Goal: Information Seeking & Learning: Learn about a topic

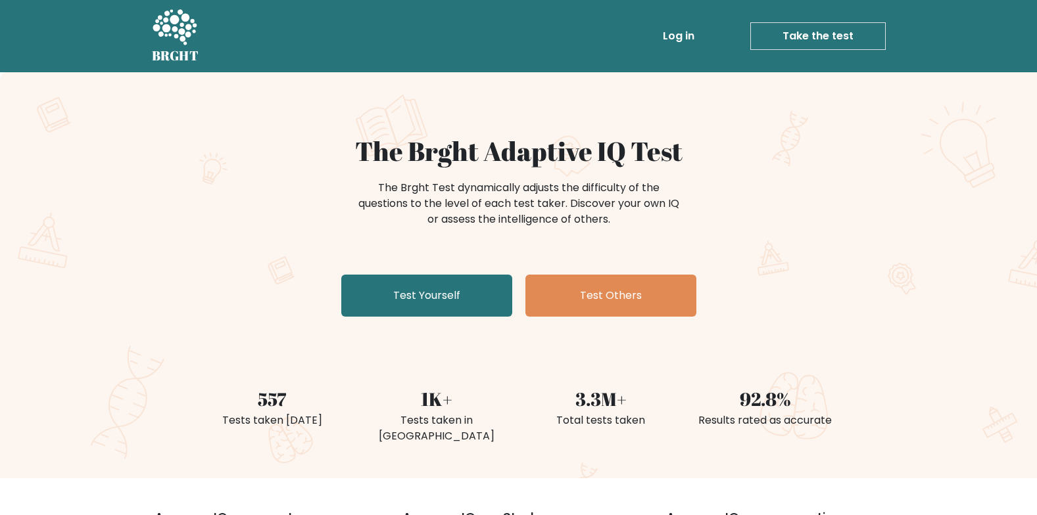
click at [673, 34] on link "Log in" at bounding box center [678, 36] width 42 height 26
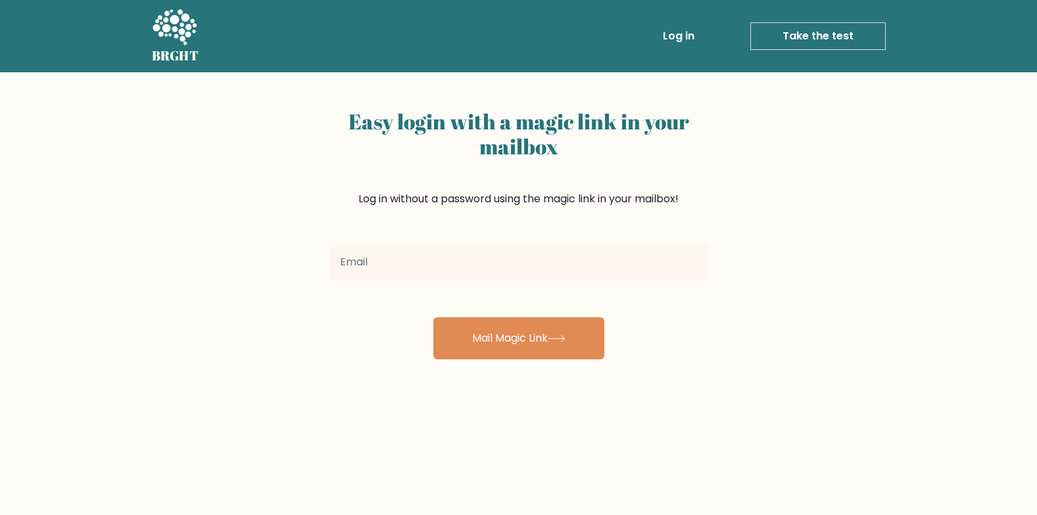
click at [405, 264] on input "email" at bounding box center [518, 262] width 379 height 37
type input "e"
click at [498, 275] on input "email" at bounding box center [518, 262] width 379 height 37
type input "elias.abdelaziz@hotmail.com"
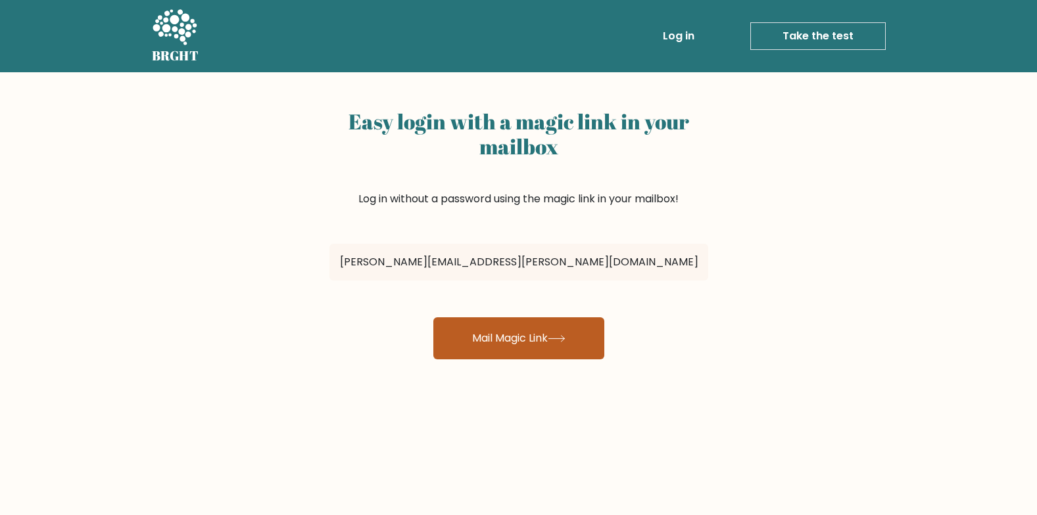
click at [494, 341] on button "Mail Magic Link" at bounding box center [518, 339] width 171 height 42
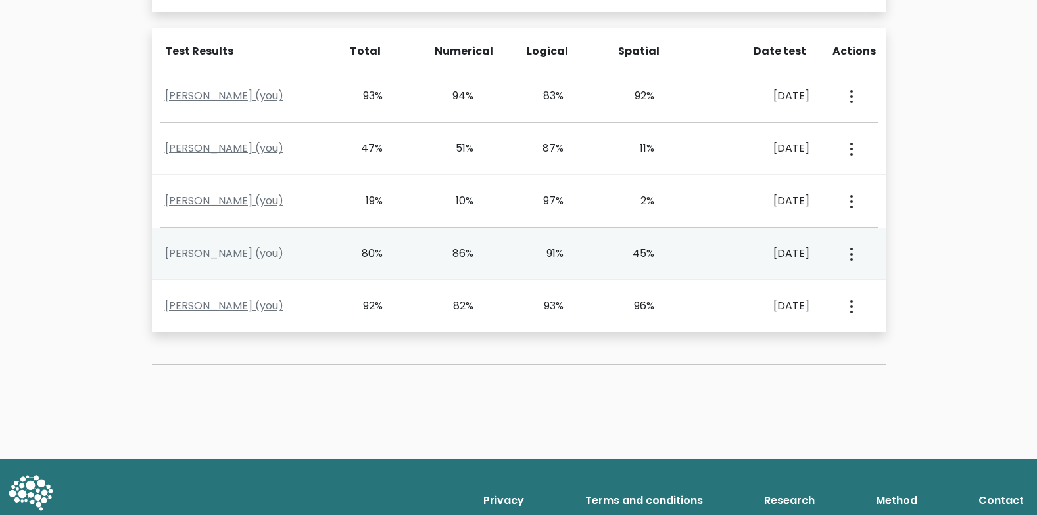
scroll to position [572, 0]
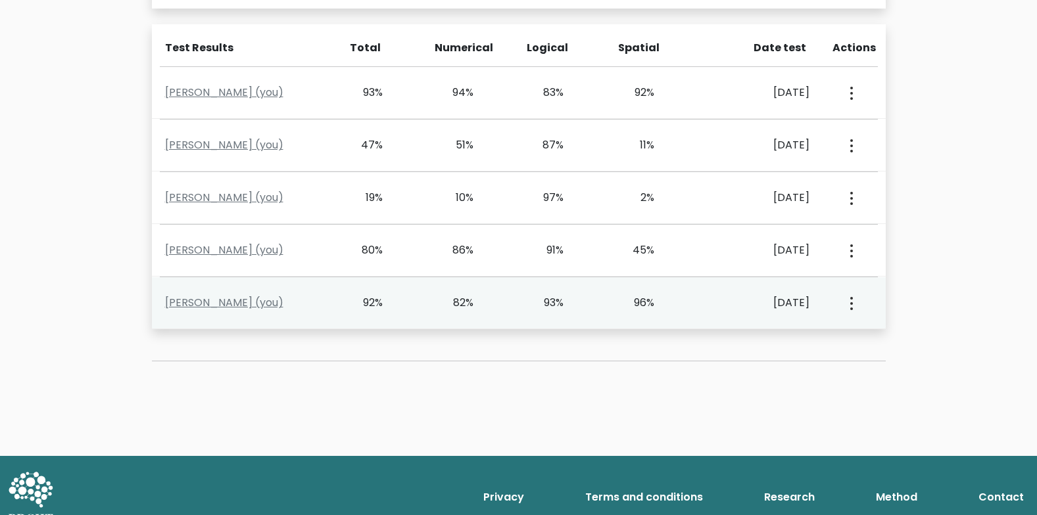
click at [383, 293] on div "[PERSON_NAME] (you) 92% 82% 93% 96% [DATE] View Profile" at bounding box center [519, 303] width 734 height 52
click at [243, 308] on link "Elias Abdelaziz (you)" at bounding box center [224, 302] width 118 height 15
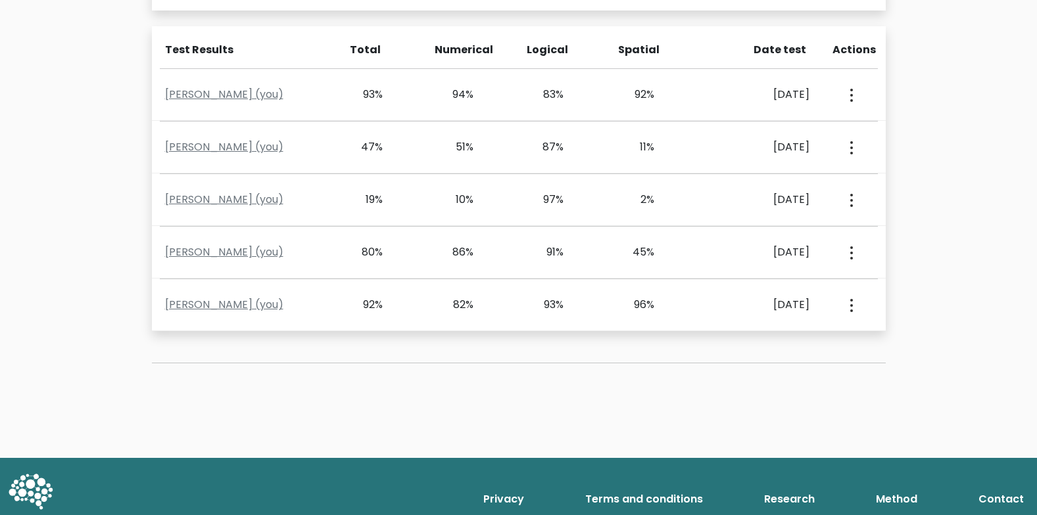
scroll to position [593, 0]
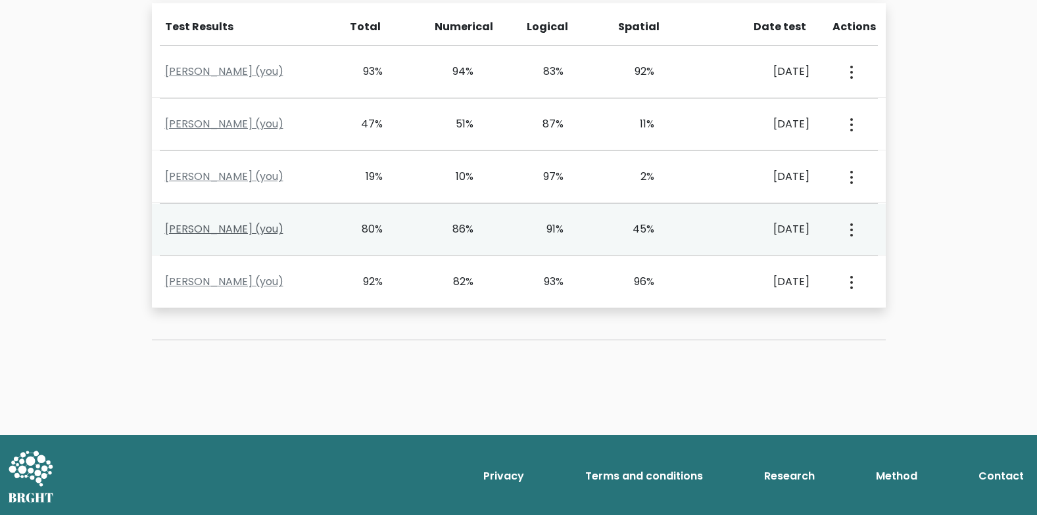
click at [240, 233] on link "Elias Abdelaziz (you)" at bounding box center [224, 229] width 118 height 15
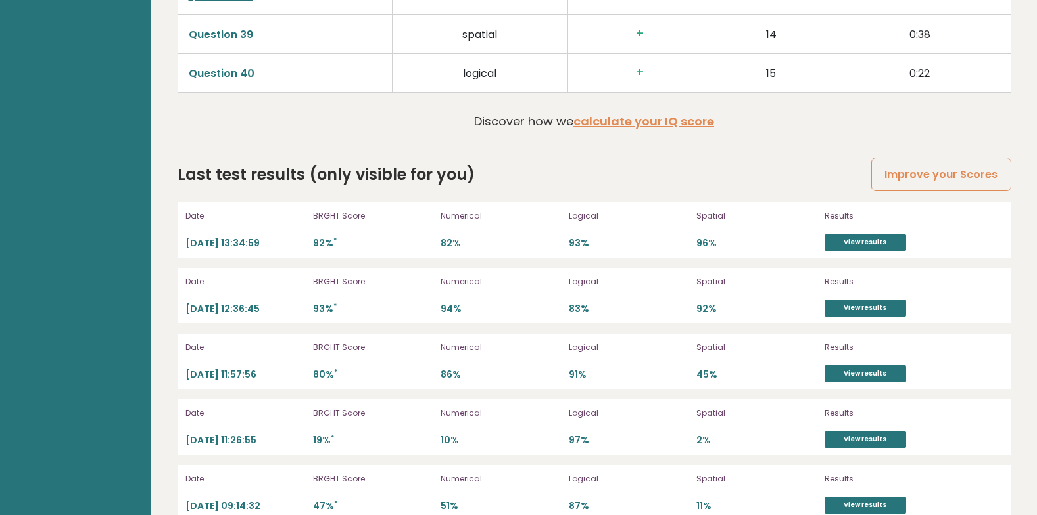
scroll to position [3600, 0]
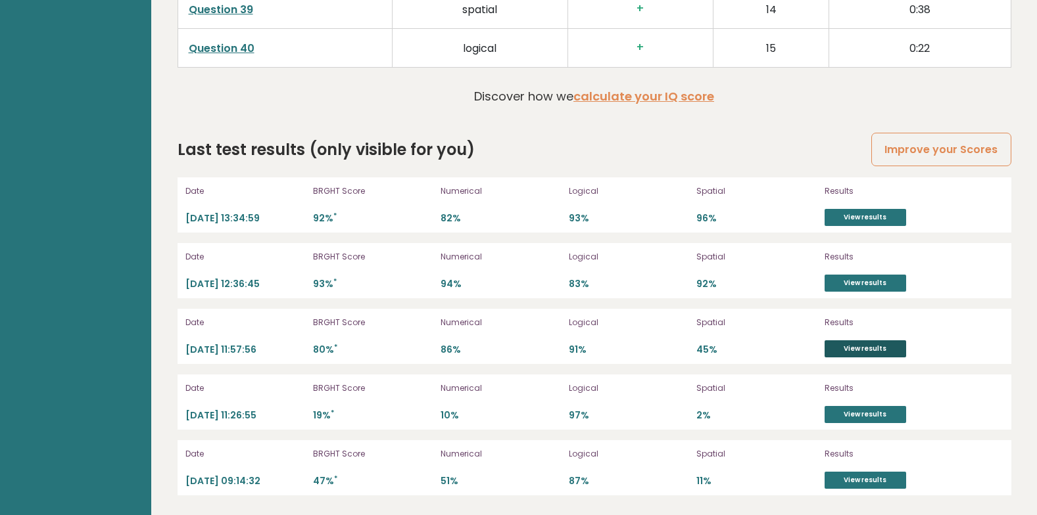
click at [855, 343] on link "View results" at bounding box center [865, 349] width 82 height 17
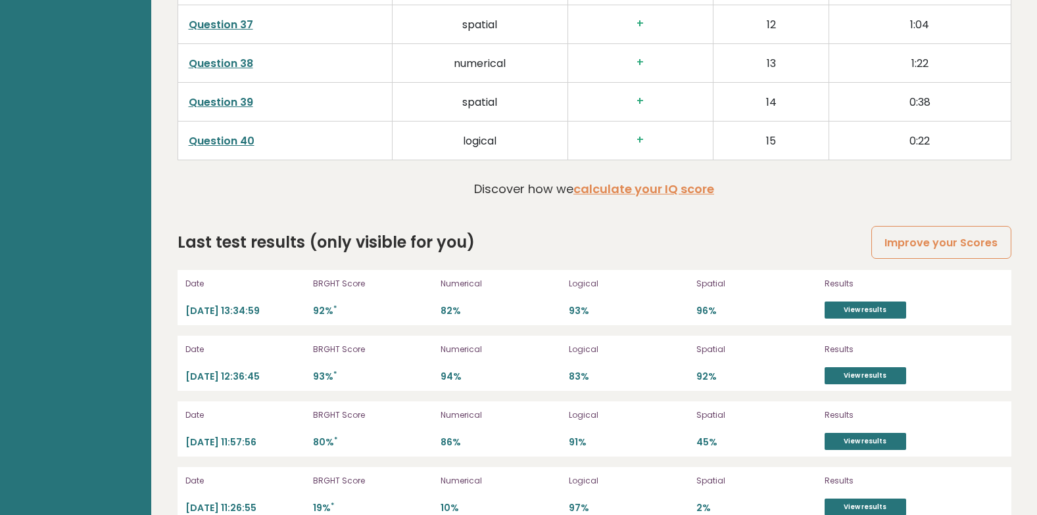
scroll to position [3125, 0]
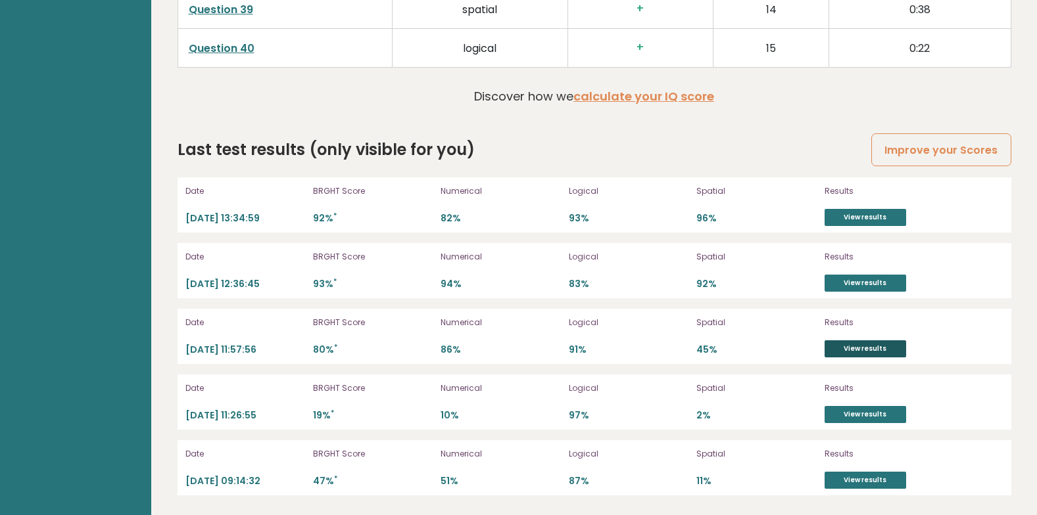
click at [853, 348] on link "View results" at bounding box center [865, 349] width 82 height 17
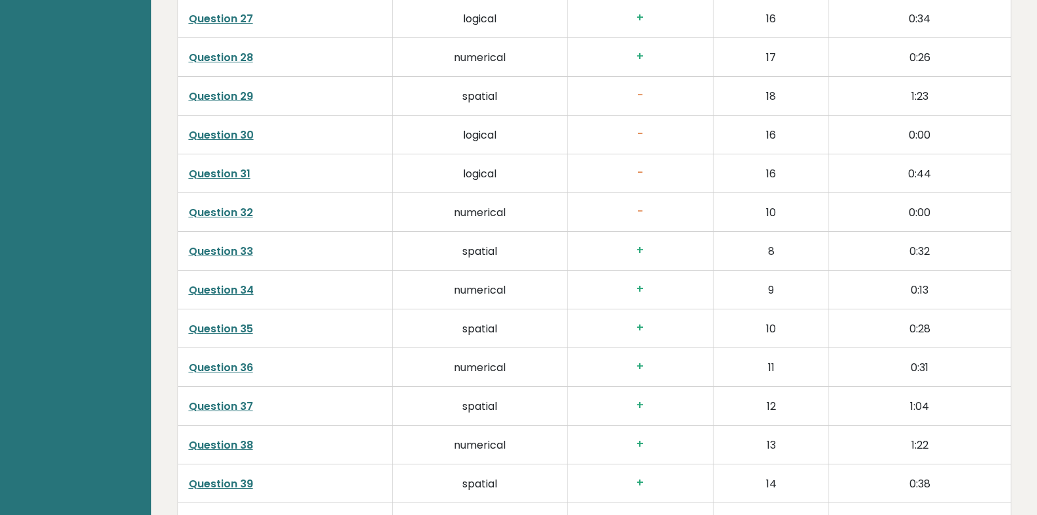
click at [853, 348] on td "0:31" at bounding box center [919, 367] width 181 height 39
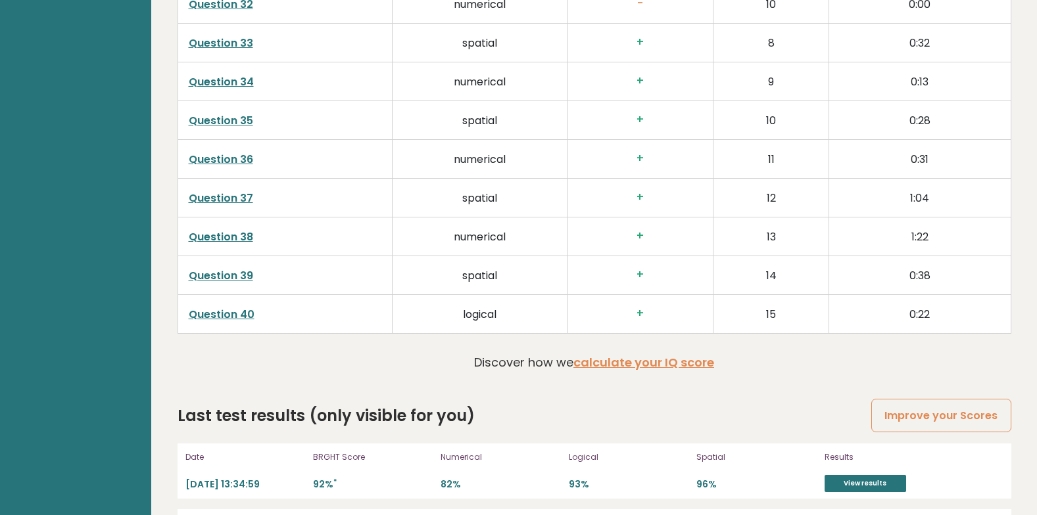
scroll to position [3350, 0]
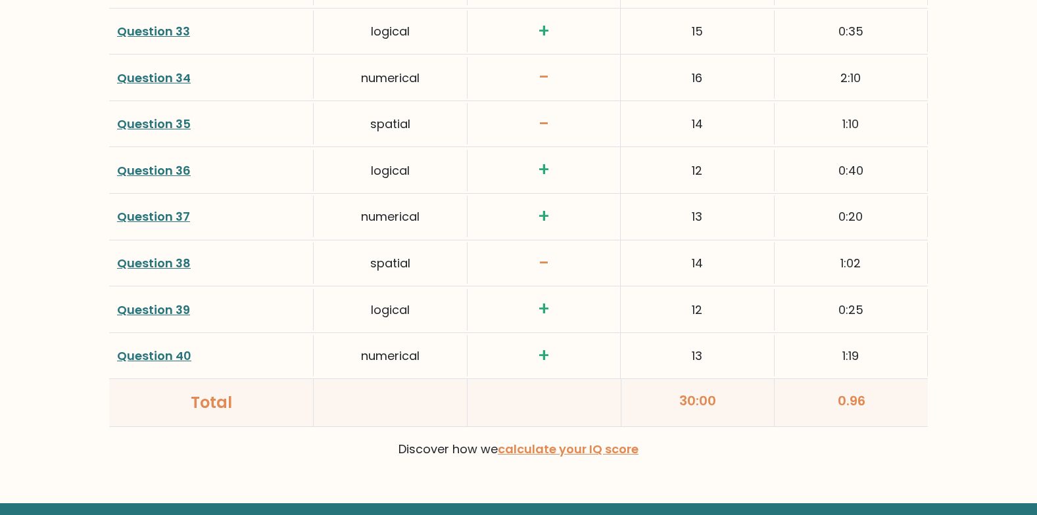
scroll to position [3383, 0]
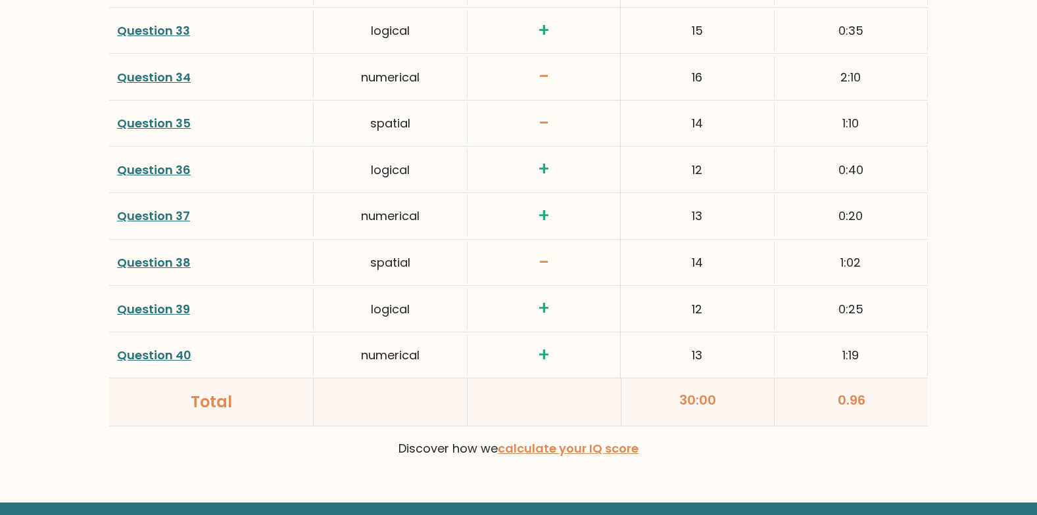
click at [853, 348] on div "1:19" at bounding box center [850, 355] width 153 height 41
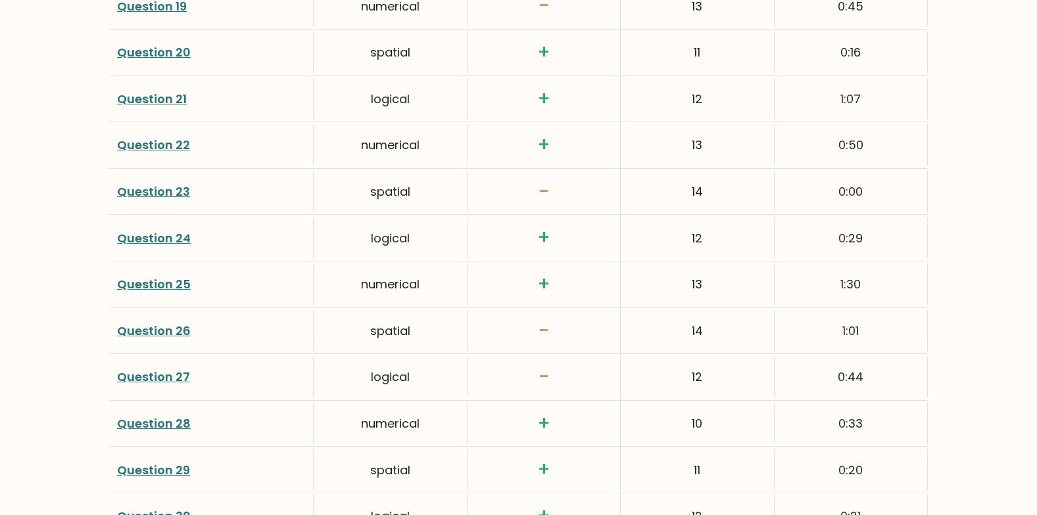
scroll to position [2757, 0]
click at [853, 348] on div "1:01" at bounding box center [850, 331] width 153 height 41
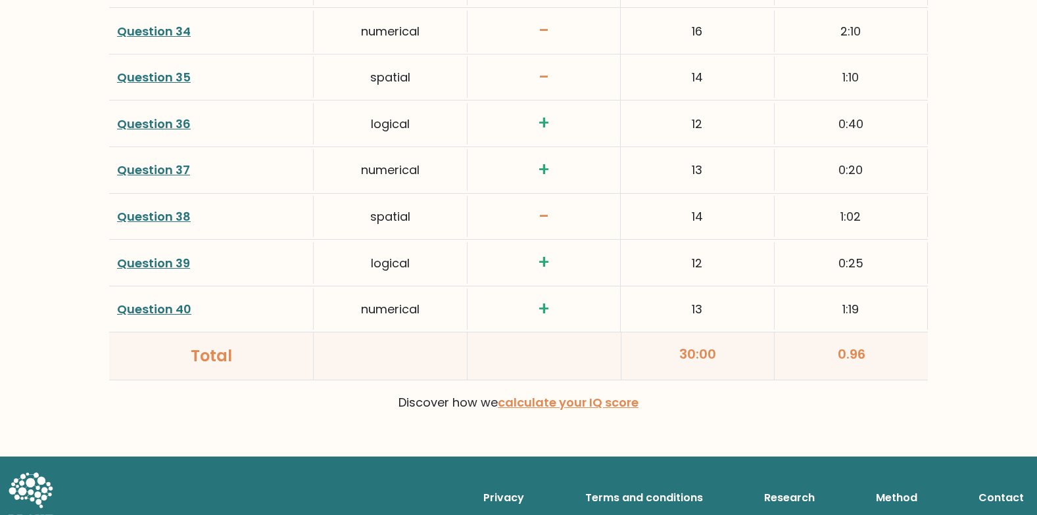
scroll to position [3448, 0]
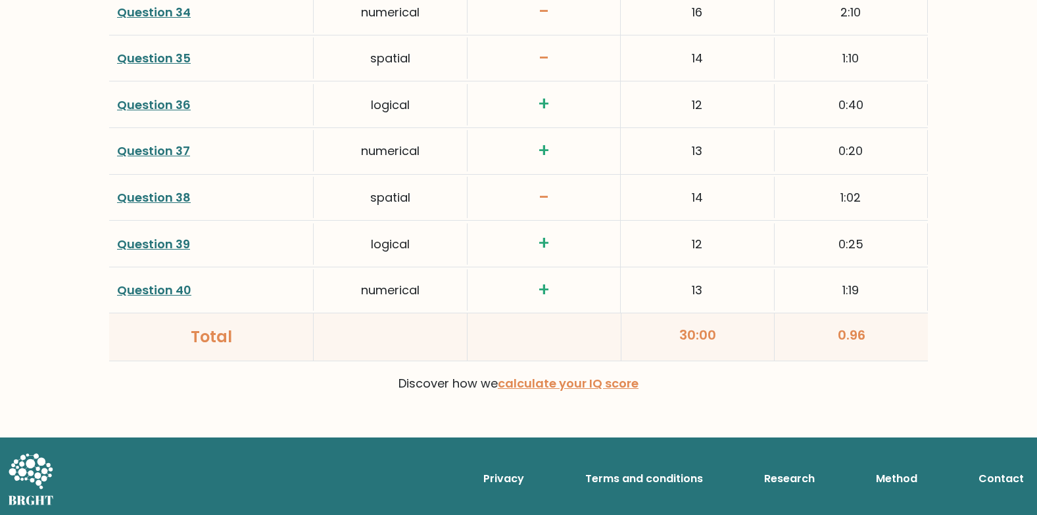
click at [849, 342] on div "0.96" at bounding box center [850, 337] width 153 height 47
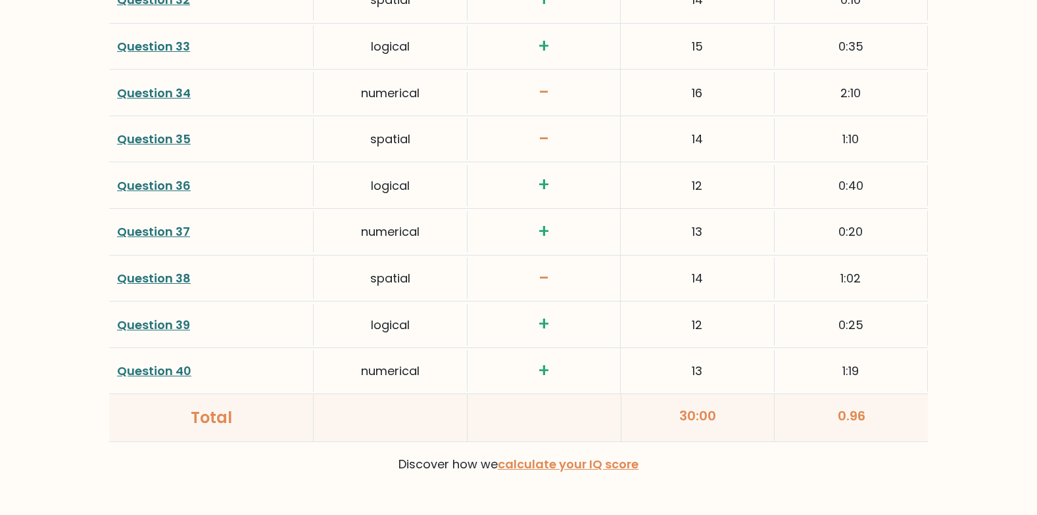
scroll to position [3365, 0]
click at [188, 280] on link "Question 38" at bounding box center [154, 280] width 74 height 16
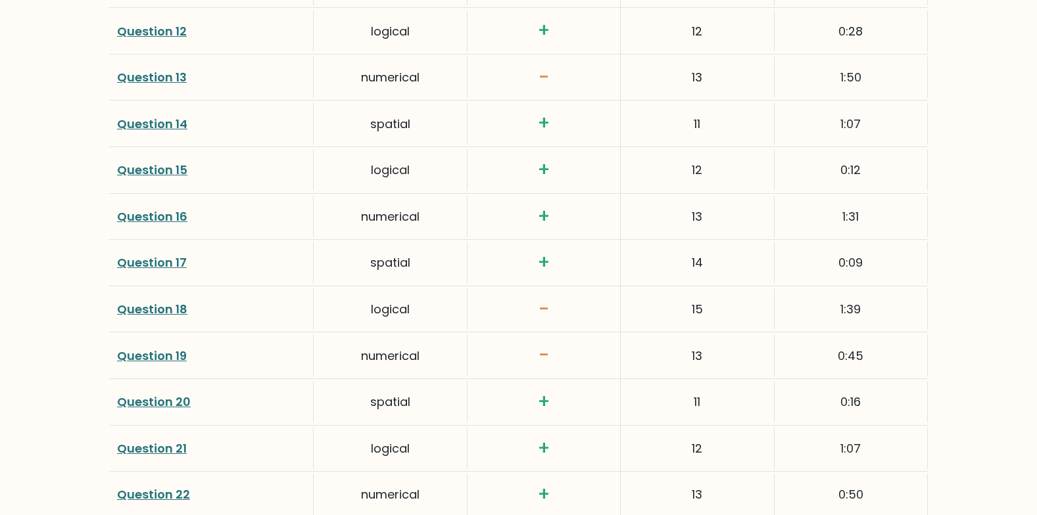
scroll to position [2407, 0]
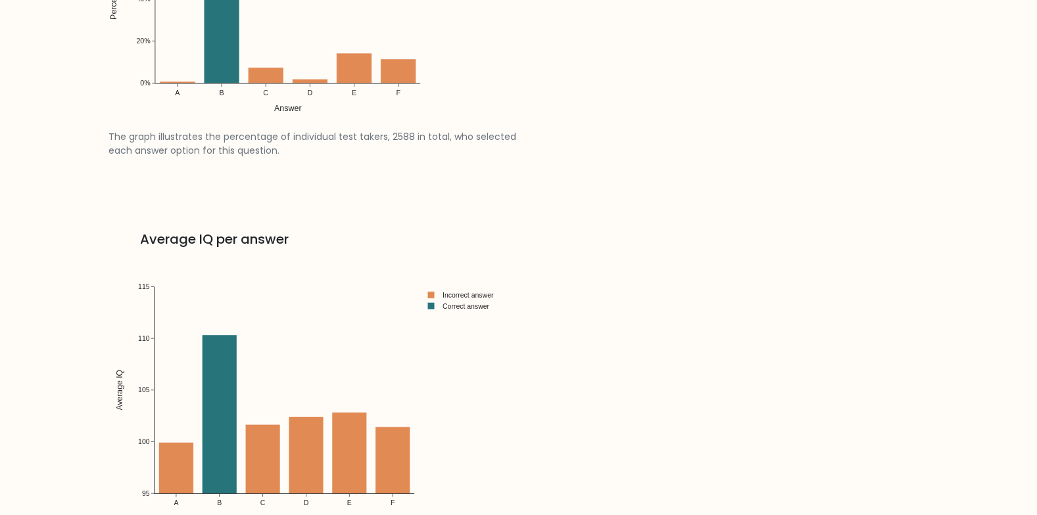
scroll to position [1912, 0]
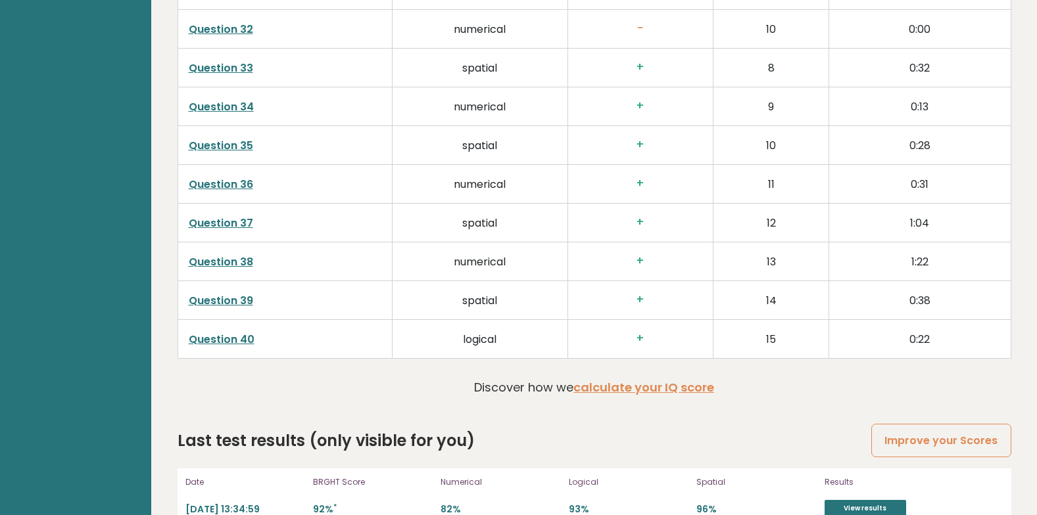
scroll to position [3600, 0]
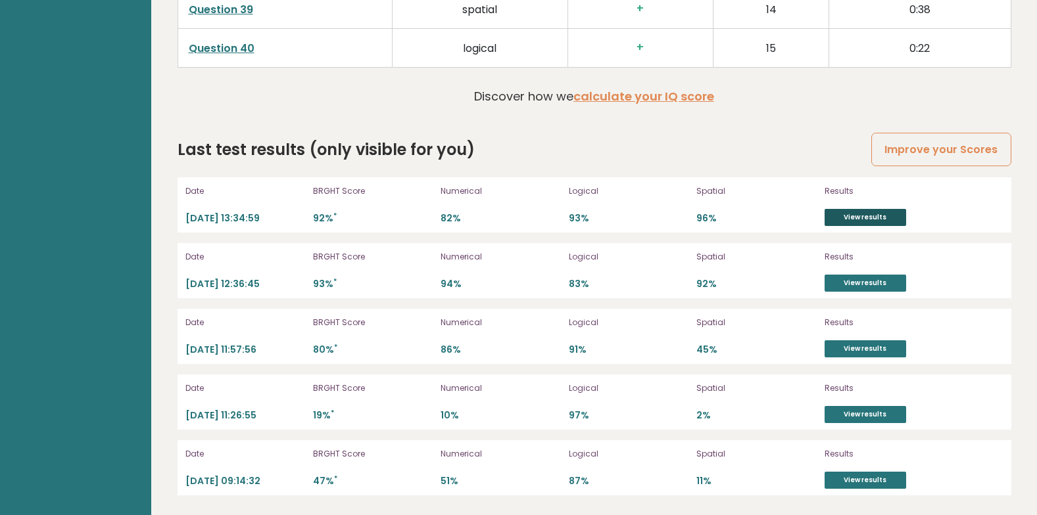
click at [860, 216] on link "View results" at bounding box center [865, 217] width 82 height 17
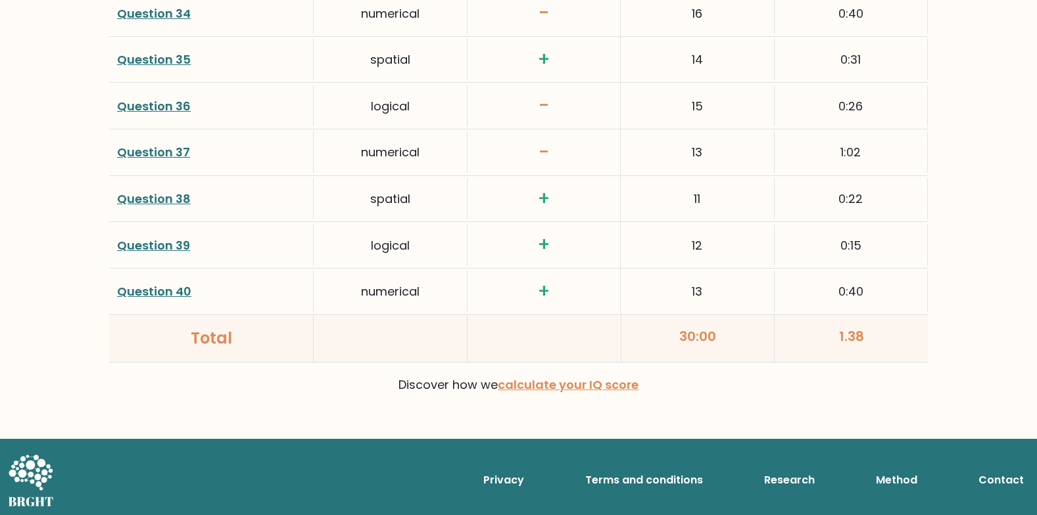
scroll to position [3447, 0]
click at [183, 199] on link "Question 38" at bounding box center [154, 198] width 74 height 16
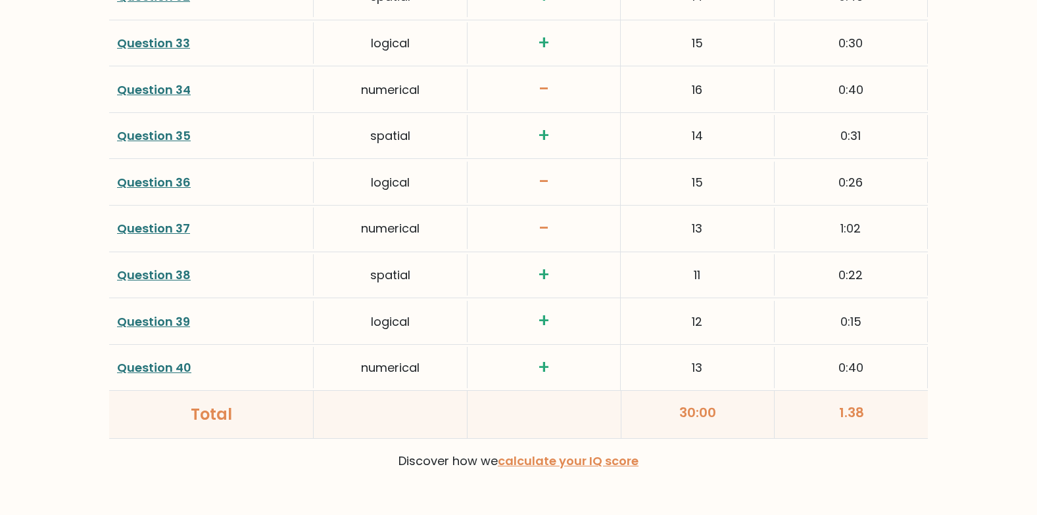
scroll to position [3369, 0]
click at [152, 135] on link "Question 35" at bounding box center [154, 136] width 74 height 16
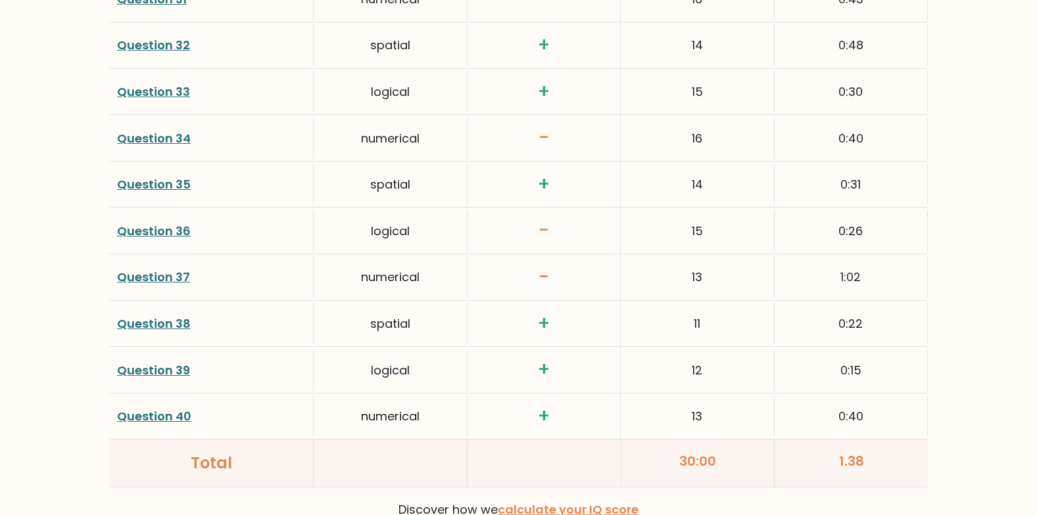
scroll to position [3319, 0]
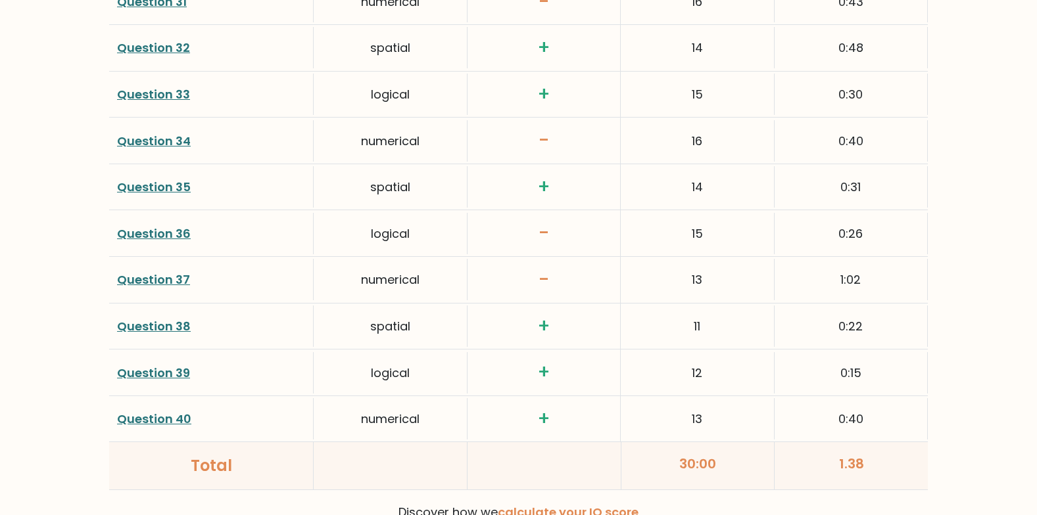
click at [166, 47] on link "Question 32" at bounding box center [153, 47] width 73 height 16
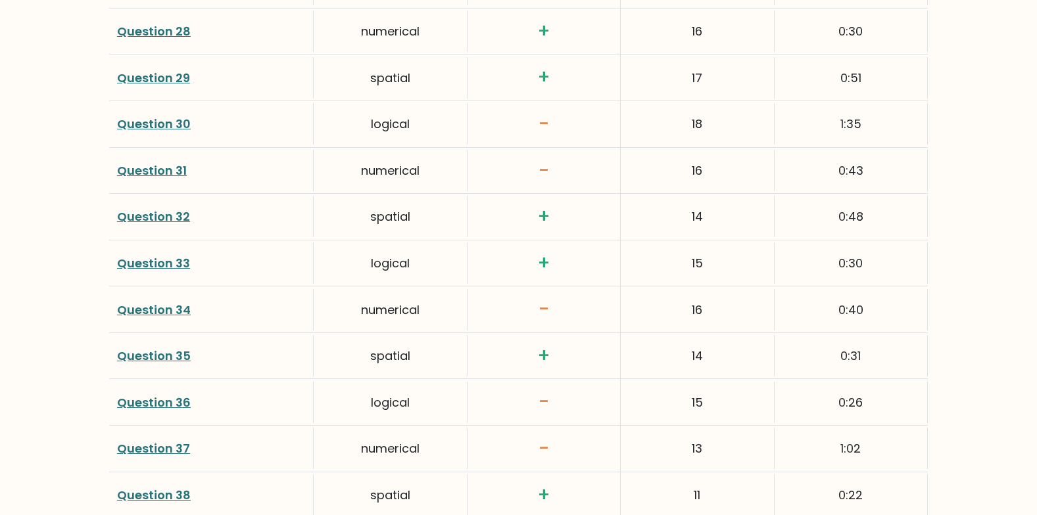
scroll to position [3149, 0]
click at [170, 79] on link "Question 29" at bounding box center [153, 78] width 73 height 16
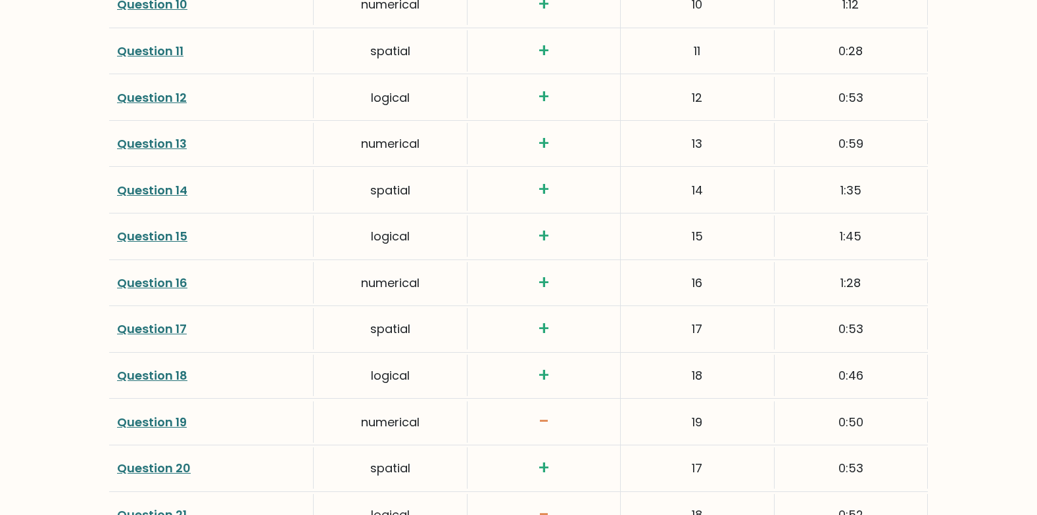
scroll to position [2342, 0]
click at [165, 191] on link "Question 14" at bounding box center [152, 189] width 70 height 16
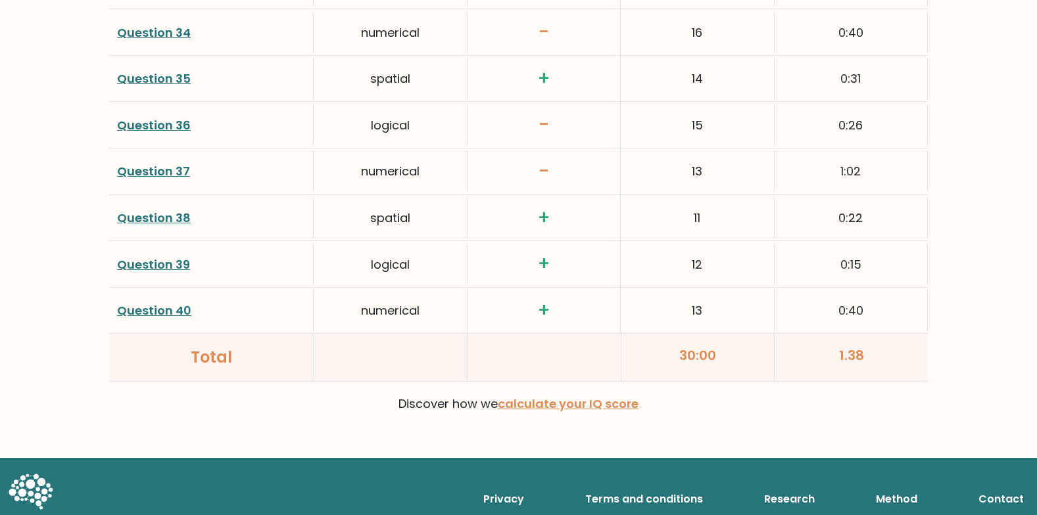
scroll to position [3425, 0]
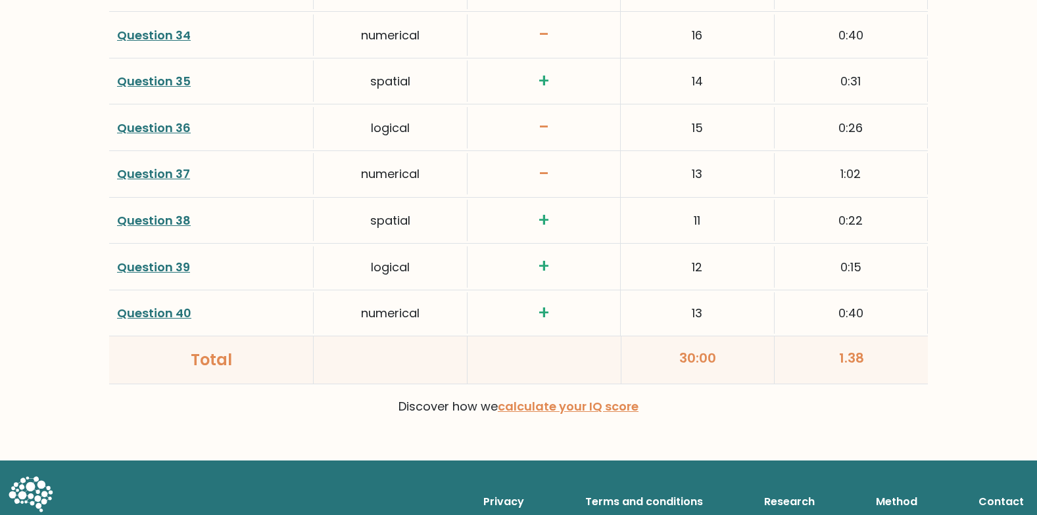
click at [154, 224] on link "Question 38" at bounding box center [154, 220] width 74 height 16
click at [162, 81] on link "Question 35" at bounding box center [154, 81] width 74 height 16
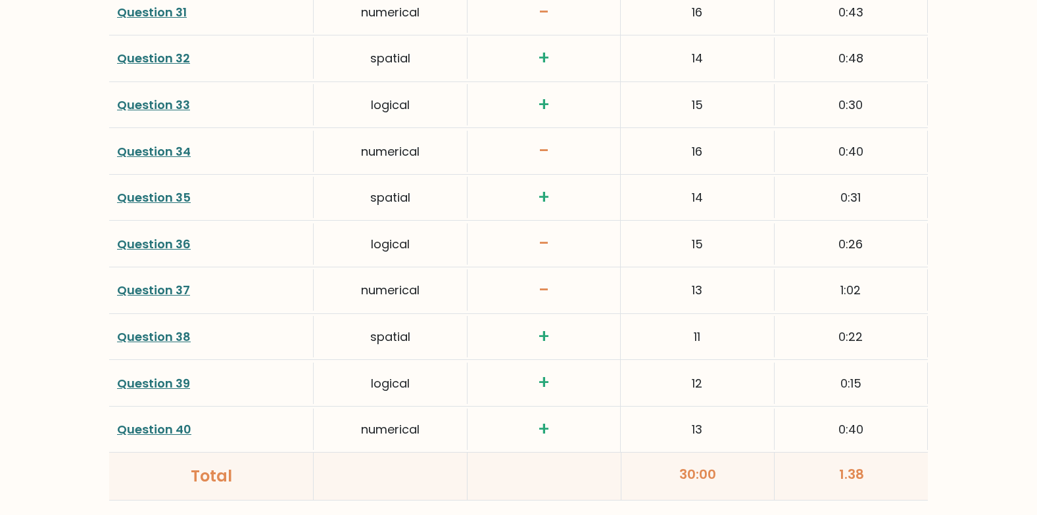
scroll to position [3304, 0]
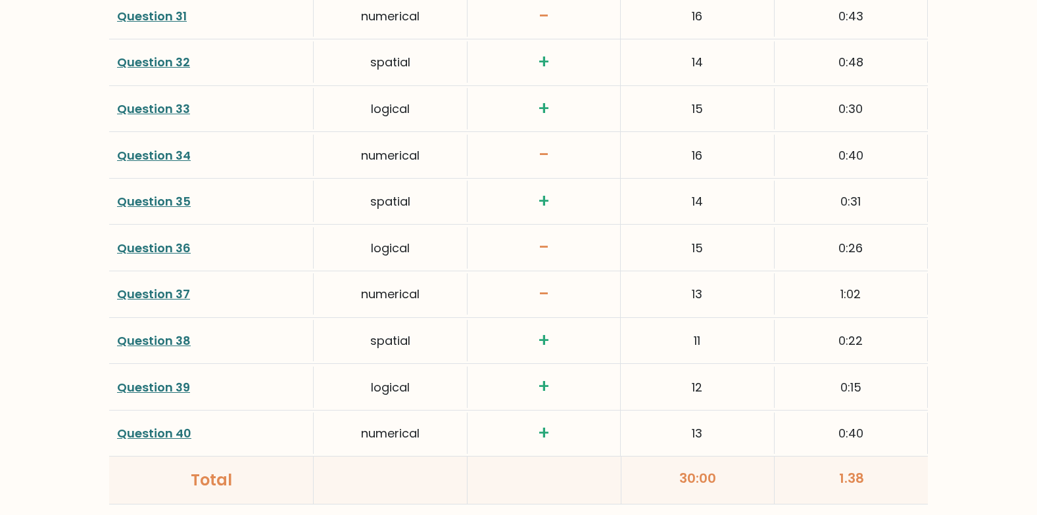
click at [149, 60] on link "Question 32" at bounding box center [153, 62] width 73 height 16
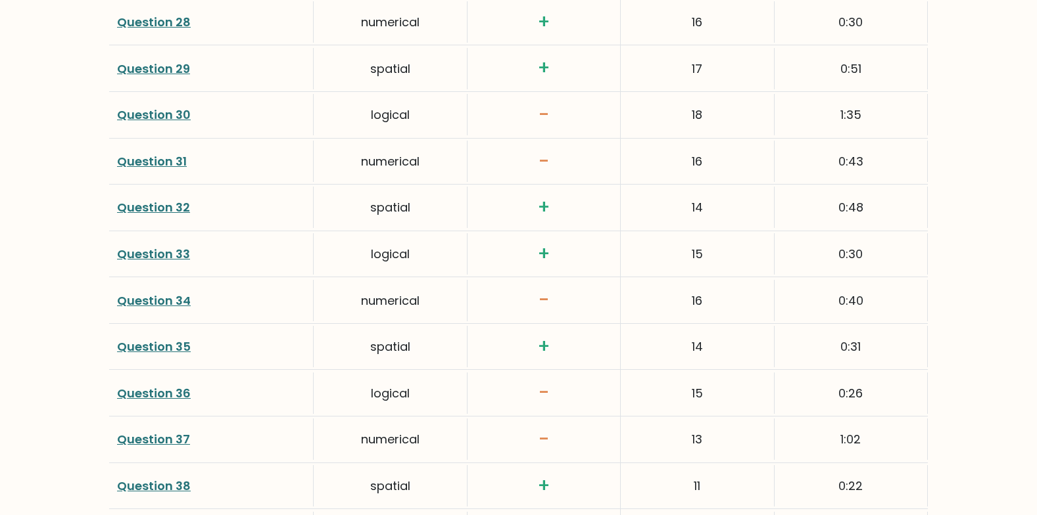
scroll to position [3156, 0]
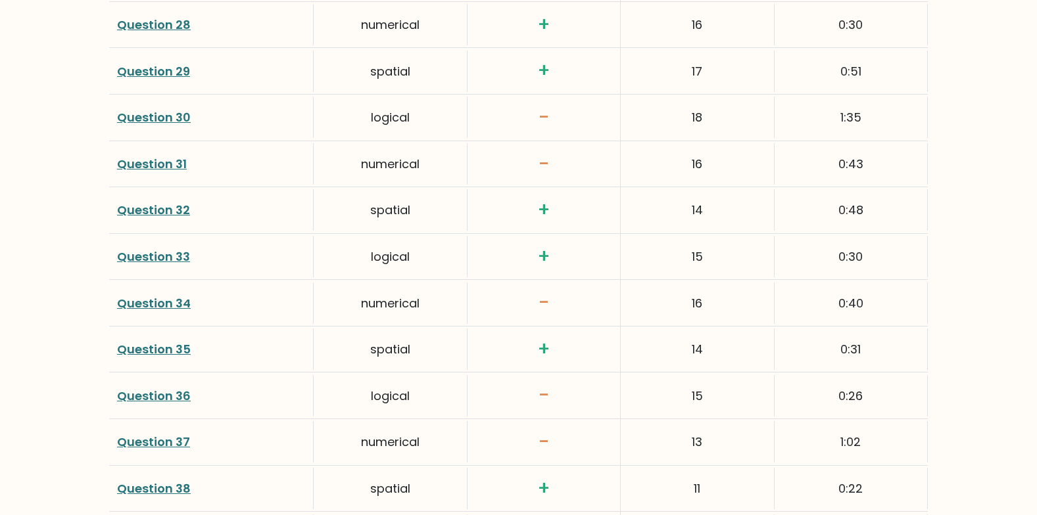
click at [158, 72] on link "Question 29" at bounding box center [153, 71] width 73 height 16
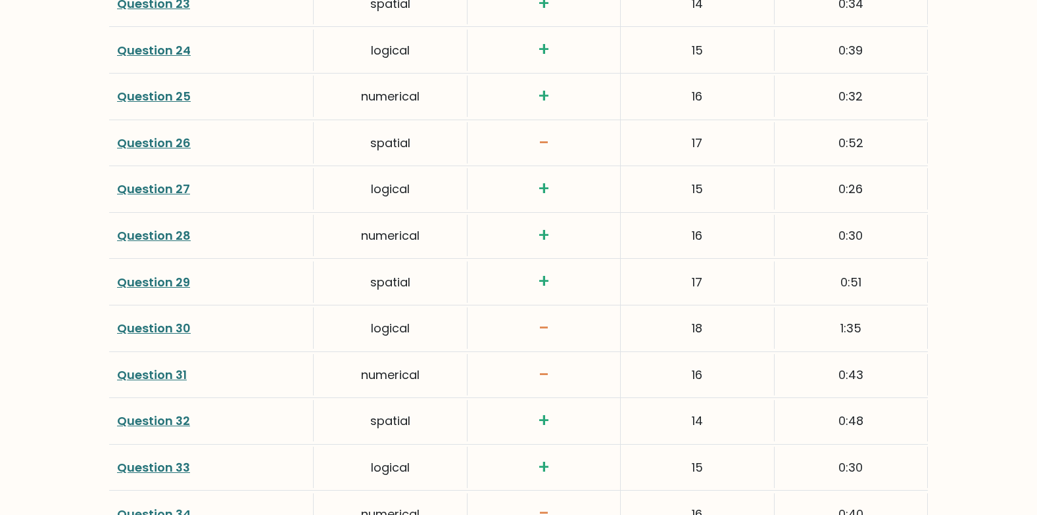
scroll to position [2944, 0]
click at [160, 143] on link "Question 26" at bounding box center [154, 144] width 74 height 16
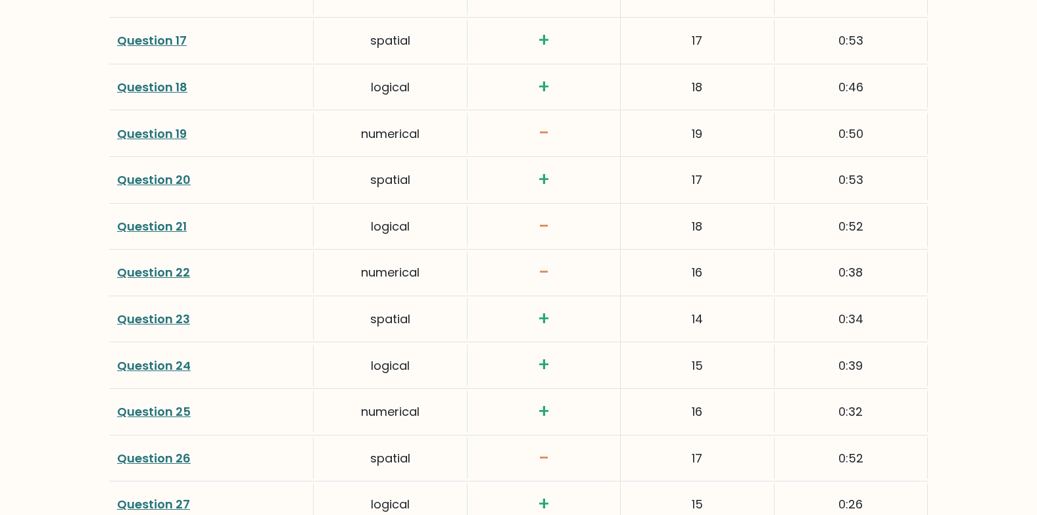
scroll to position [2629, 0]
click at [140, 184] on link "Question 20" at bounding box center [154, 180] width 74 height 16
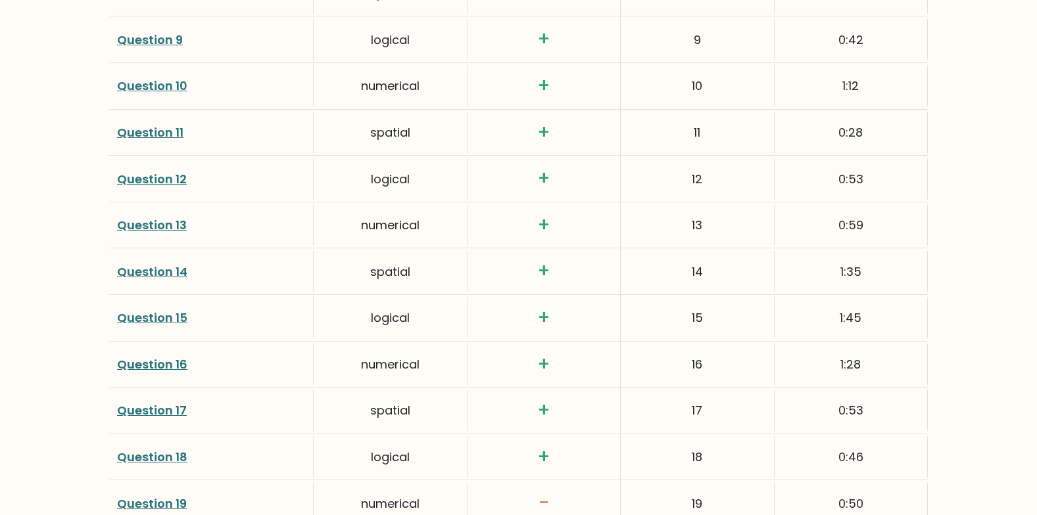
scroll to position [2259, 0]
click at [145, 133] on link "Question 11" at bounding box center [150, 133] width 66 height 16
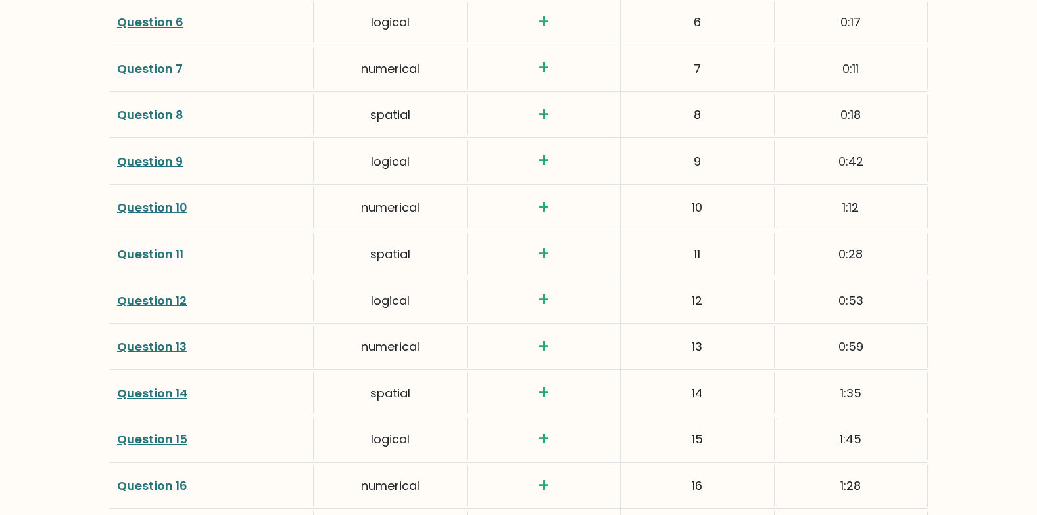
scroll to position [2134, 0]
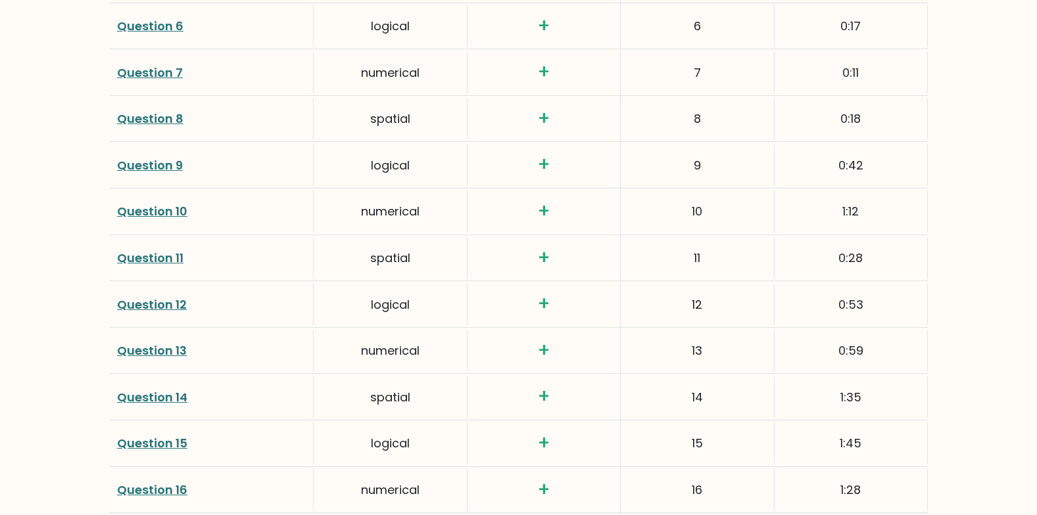
click at [153, 116] on link "Question 8" at bounding box center [150, 118] width 66 height 16
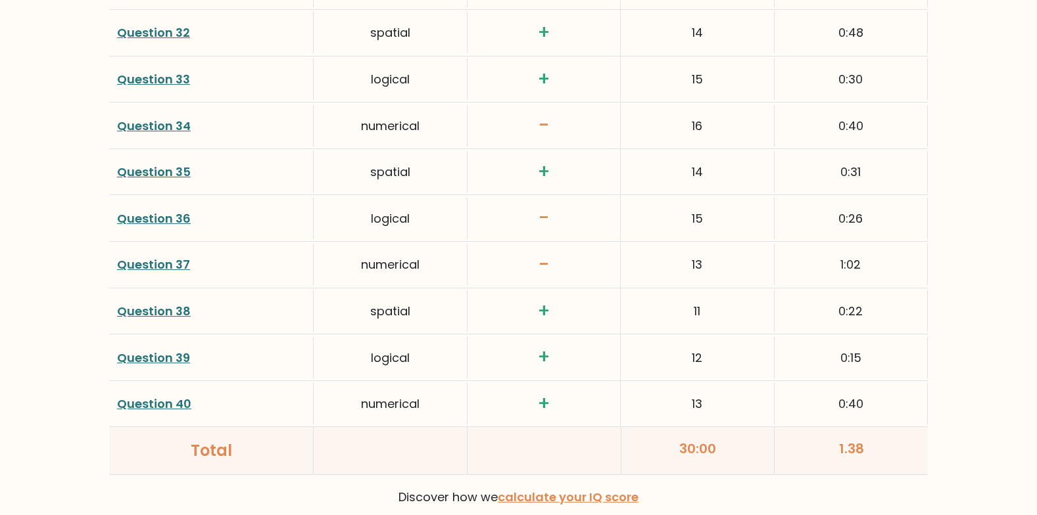
scroll to position [3338, 0]
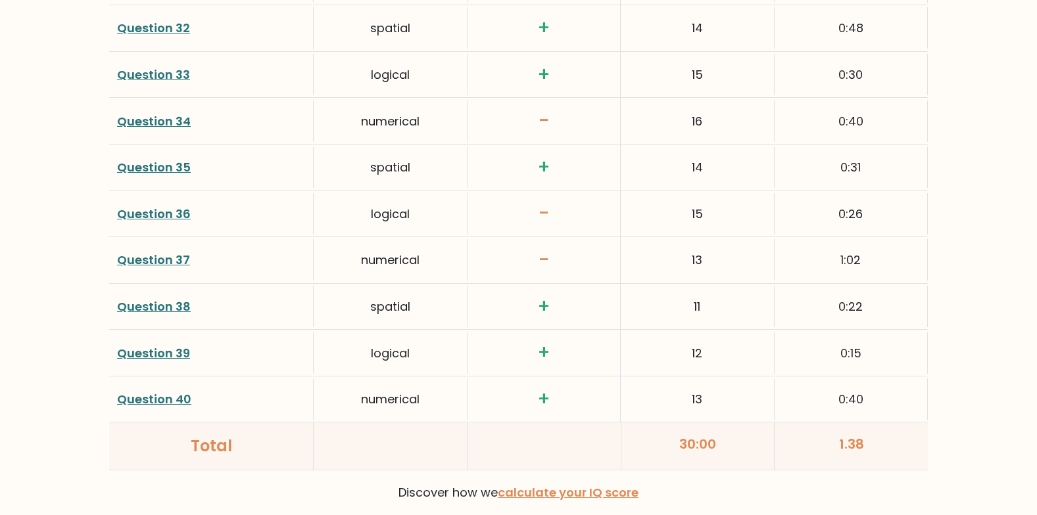
click at [177, 301] on link "Question 38" at bounding box center [154, 306] width 74 height 16
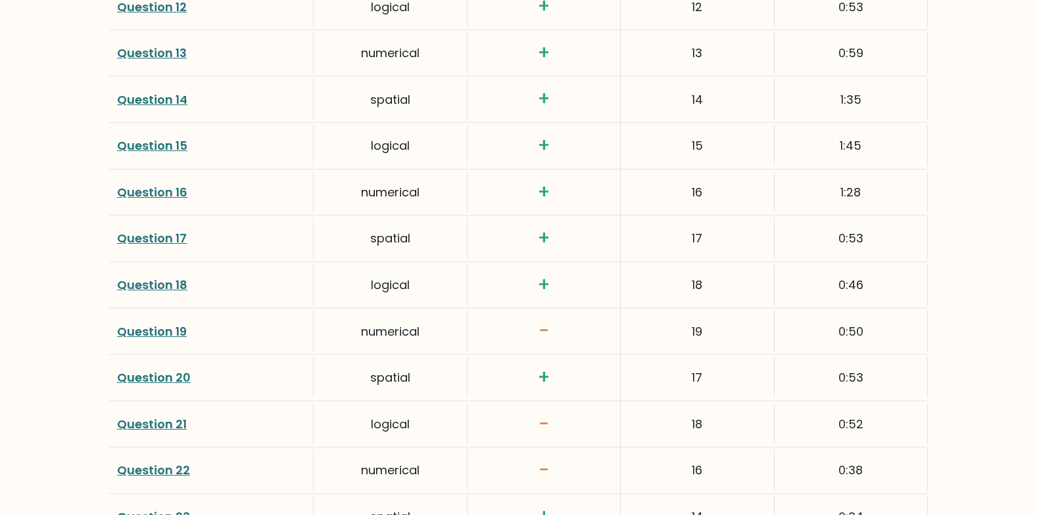
scroll to position [2449, 0]
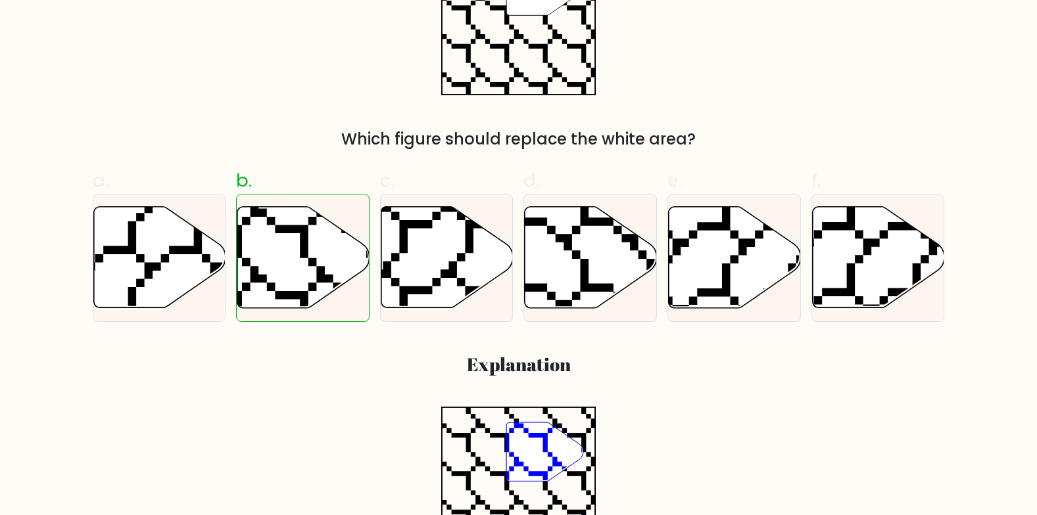
scroll to position [327, 0]
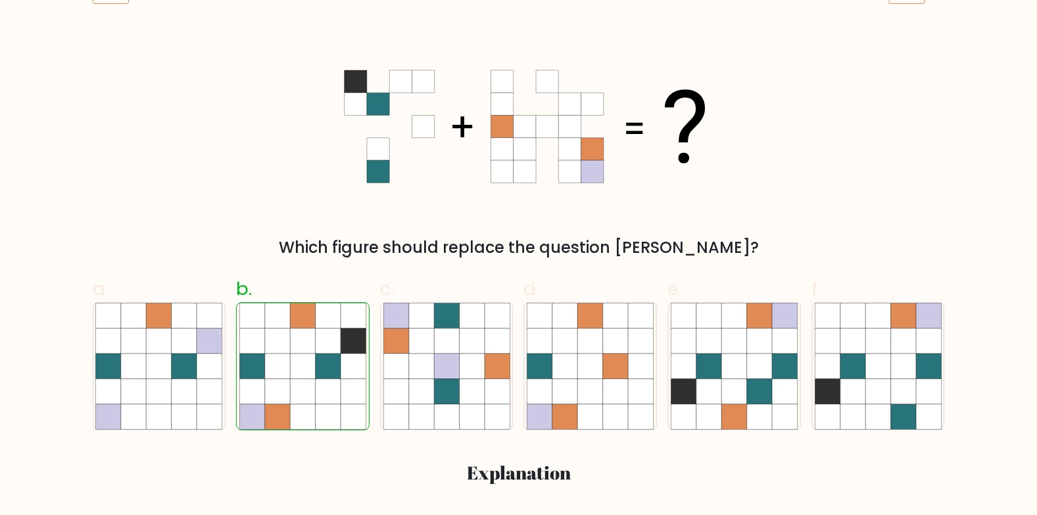
scroll to position [218, 0]
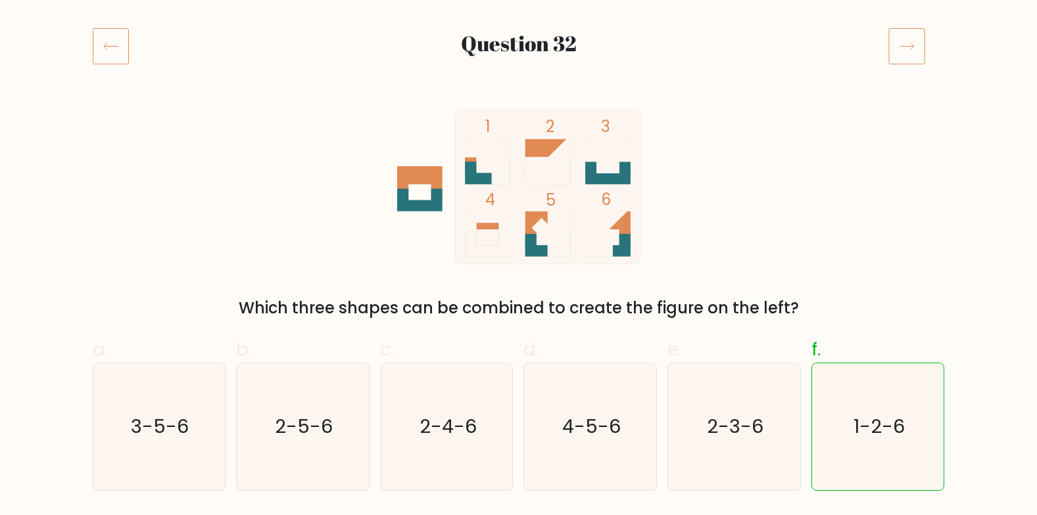
scroll to position [154, 0]
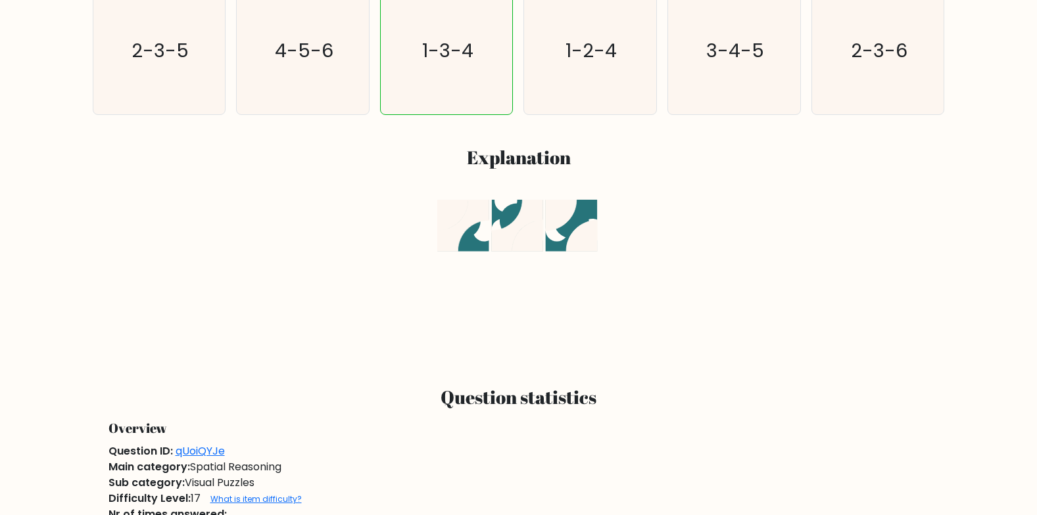
scroll to position [530, 0]
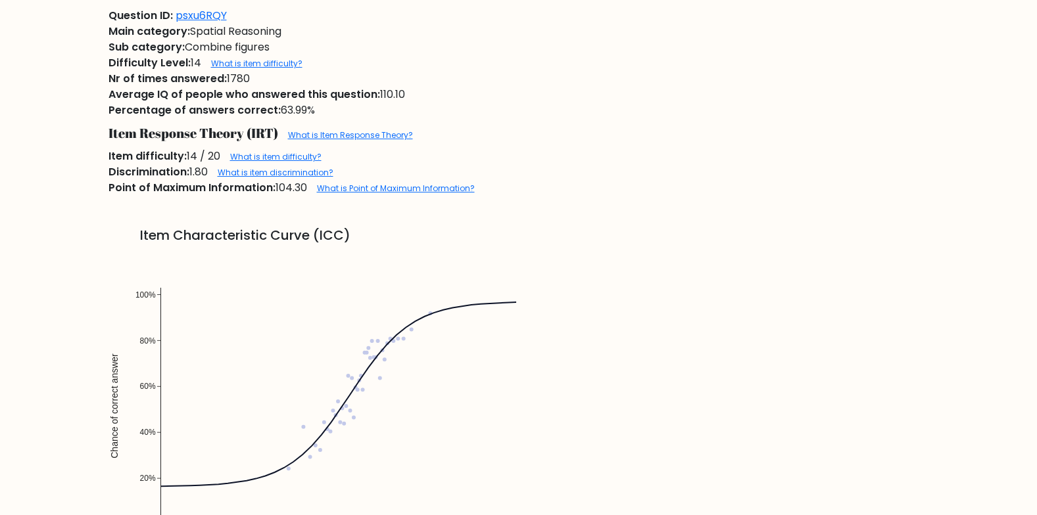
scroll to position [968, 0]
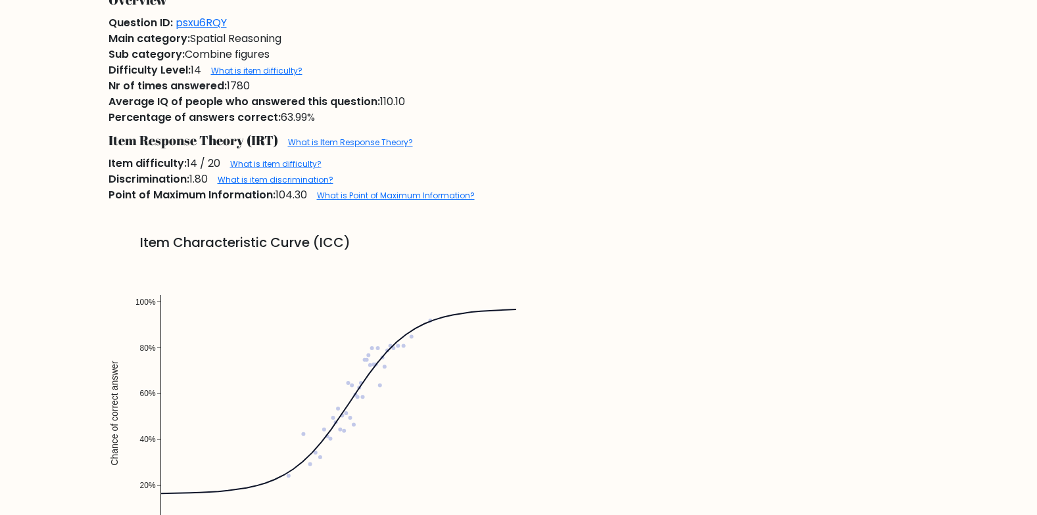
scroll to position [959, 0]
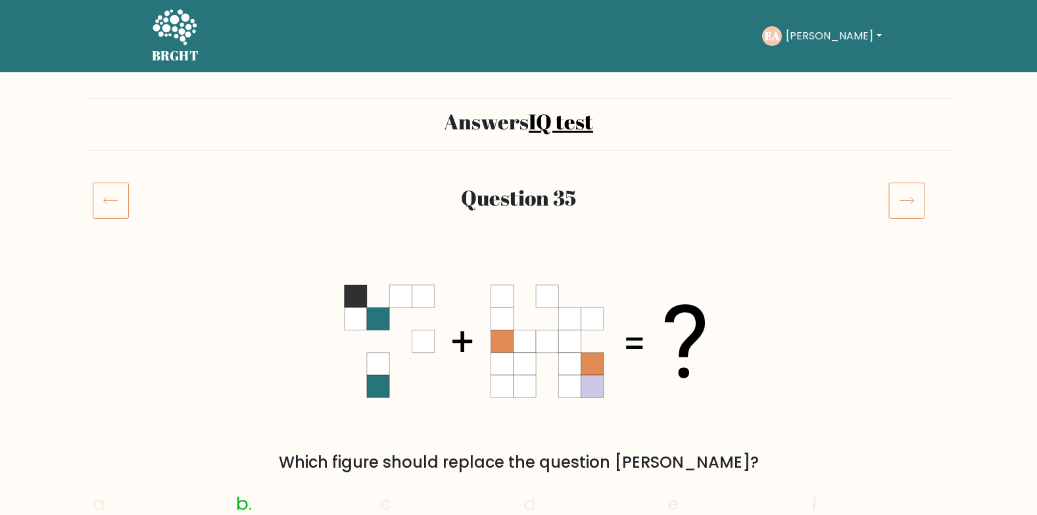
scroll to position [921, 0]
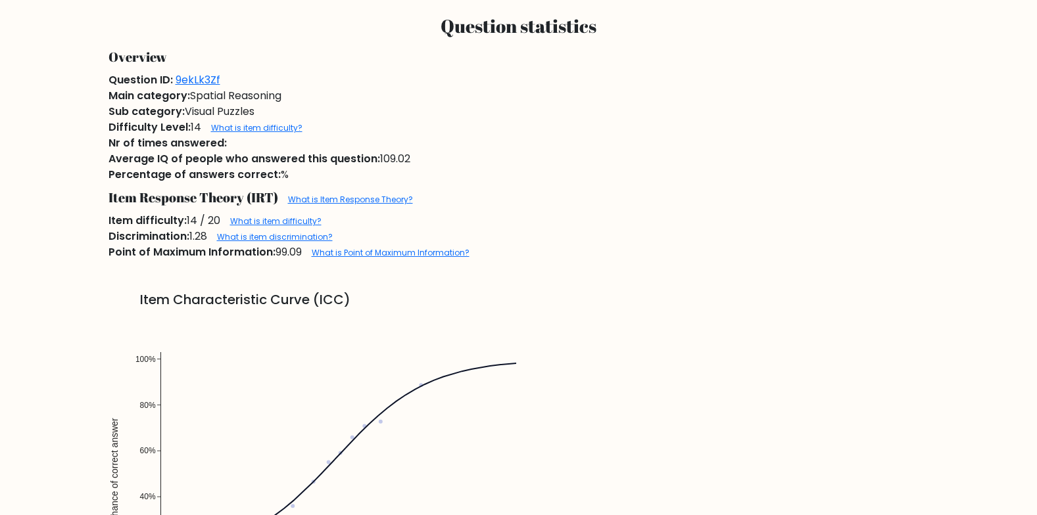
scroll to position [903, 0]
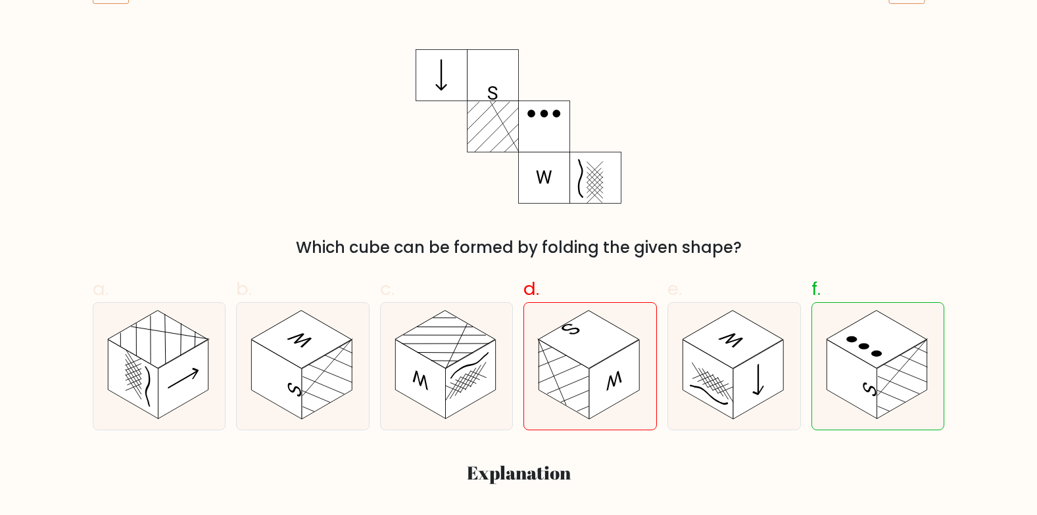
scroll to position [216, 0]
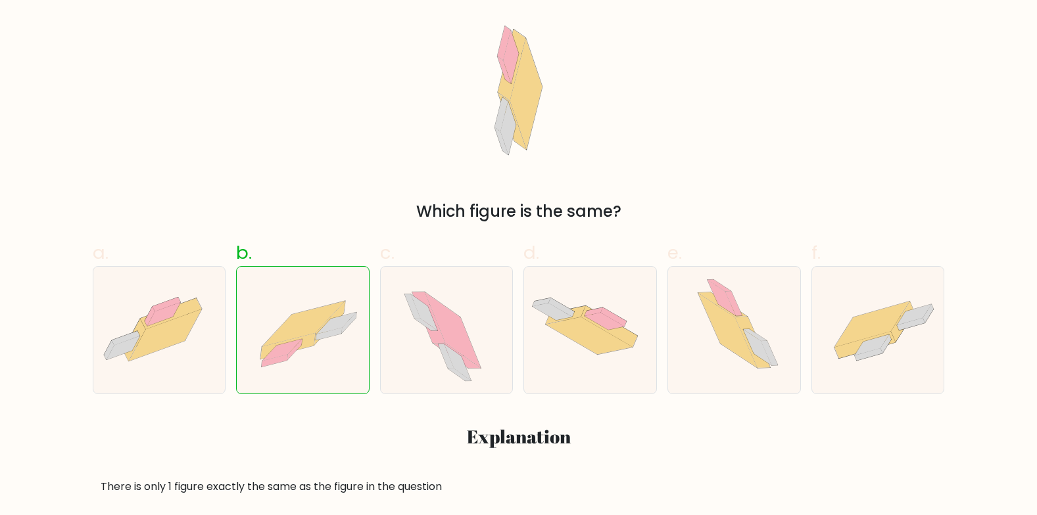
scroll to position [250, 0]
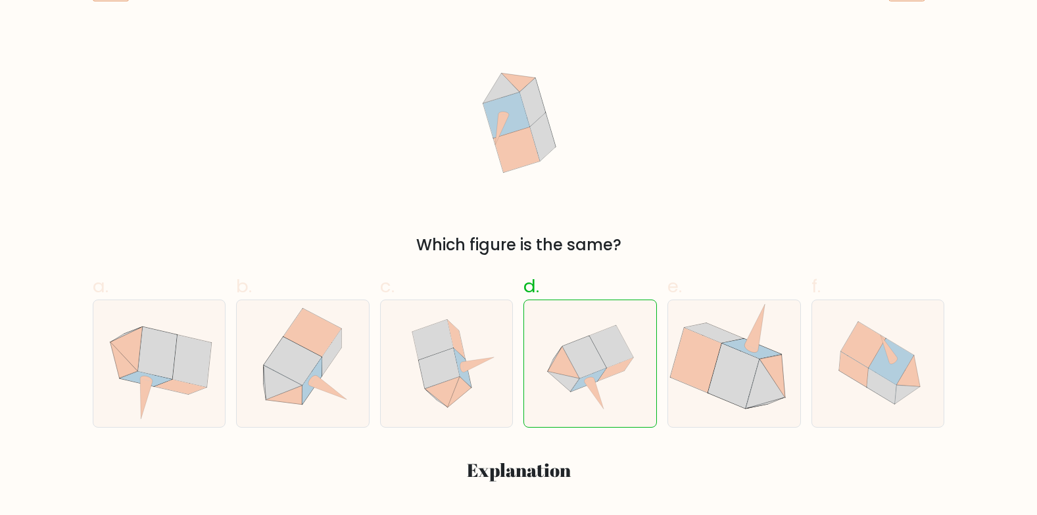
scroll to position [217, 0]
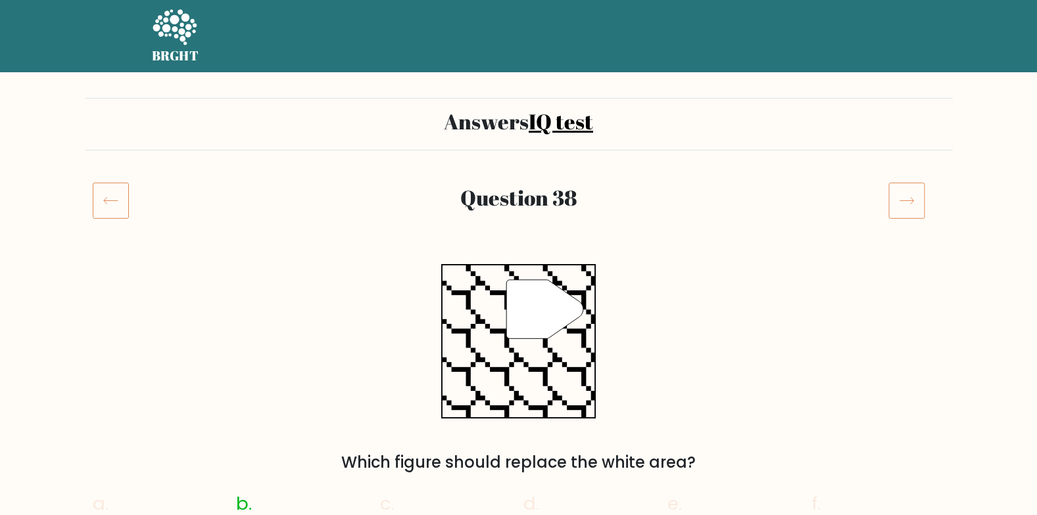
scroll to position [177, 0]
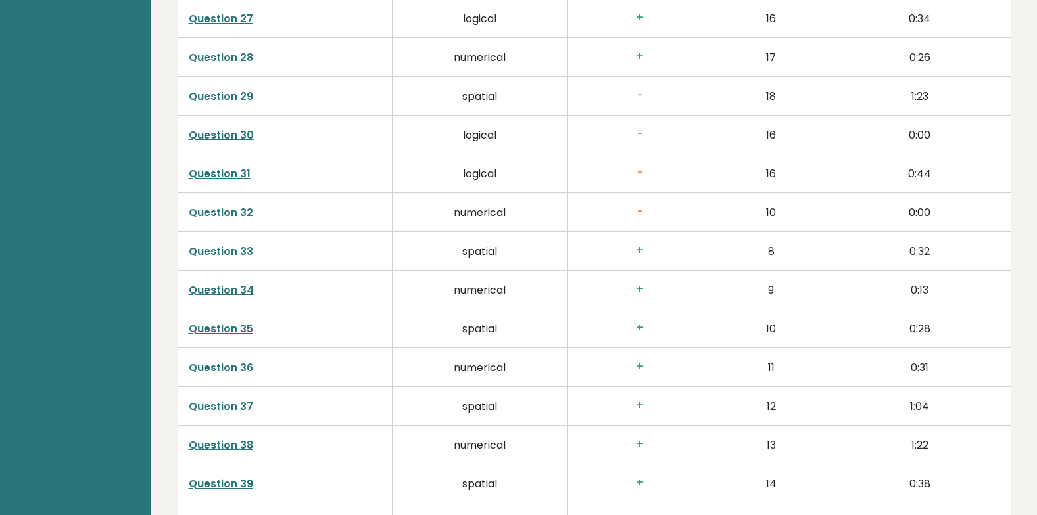
scroll to position [3600, 0]
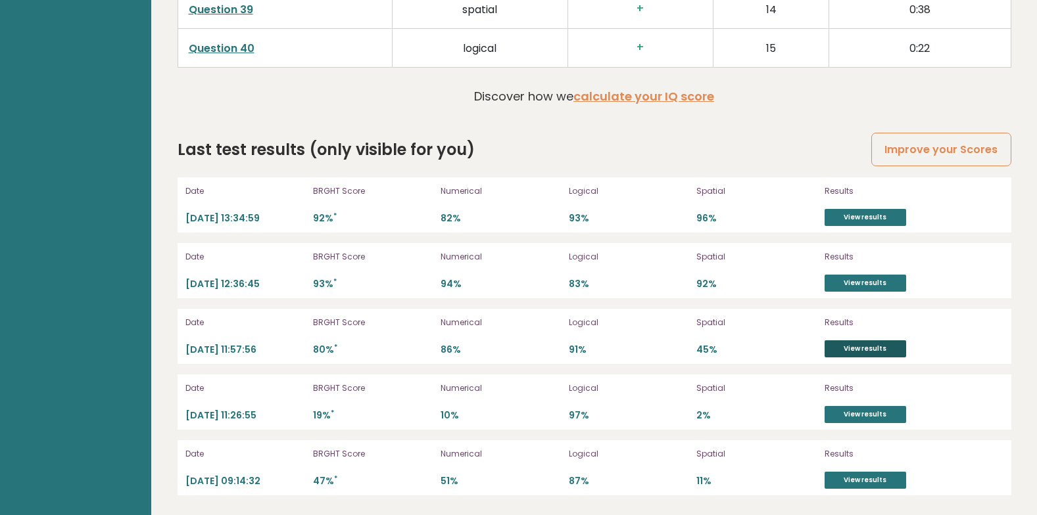
click at [844, 353] on link "View results" at bounding box center [865, 349] width 82 height 17
click at [853, 413] on link "View results" at bounding box center [865, 414] width 82 height 17
click at [865, 288] on link "View results" at bounding box center [865, 283] width 82 height 17
click at [836, 485] on link "View results" at bounding box center [865, 480] width 82 height 17
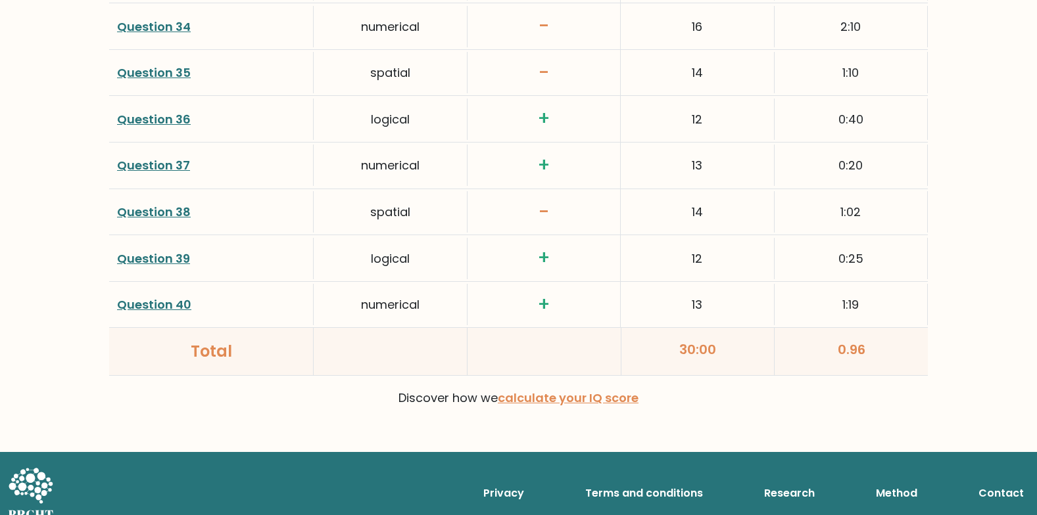
scroll to position [3450, 0]
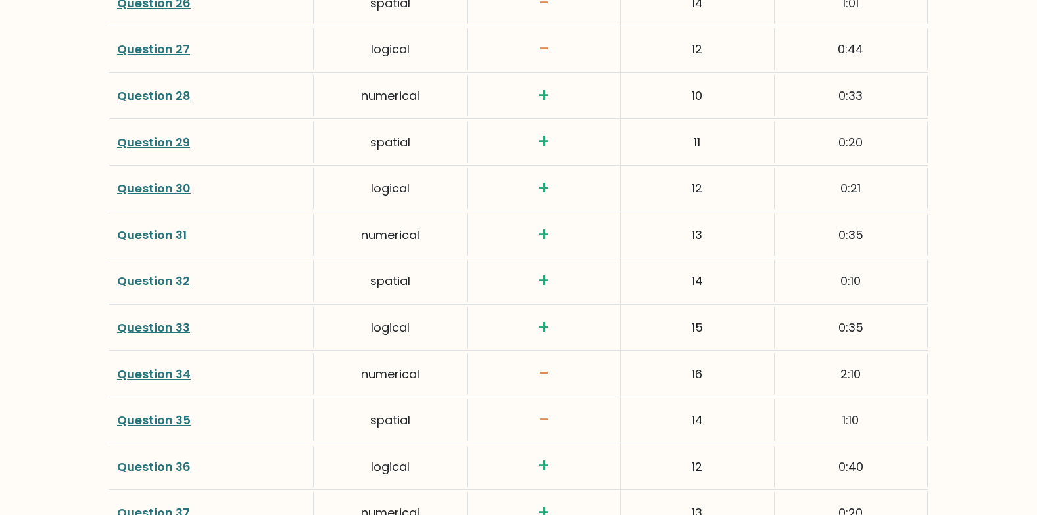
scroll to position [3085, 0]
click at [173, 285] on link "Question 32" at bounding box center [153, 281] width 73 height 16
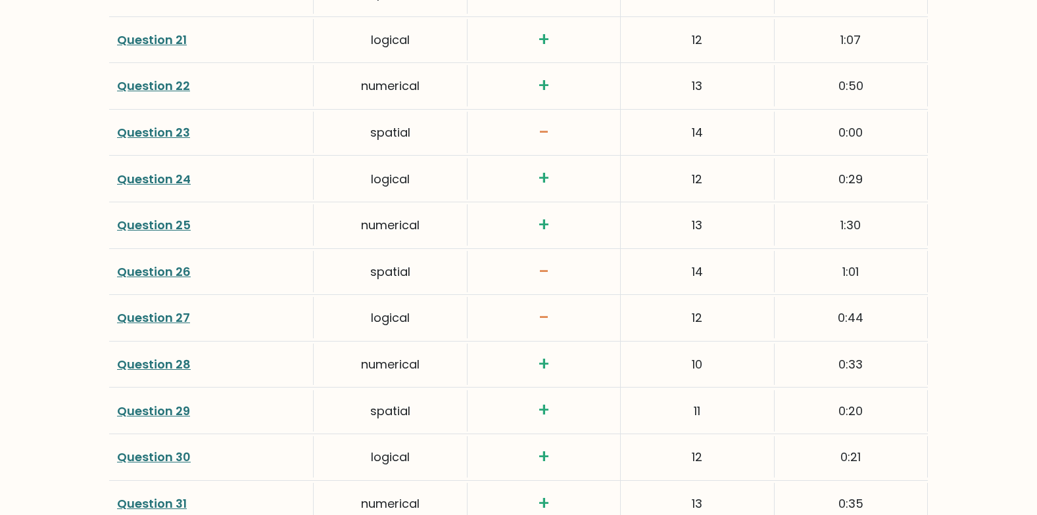
scroll to position [2816, 0]
click at [179, 134] on link "Question 23" at bounding box center [153, 133] width 73 height 16
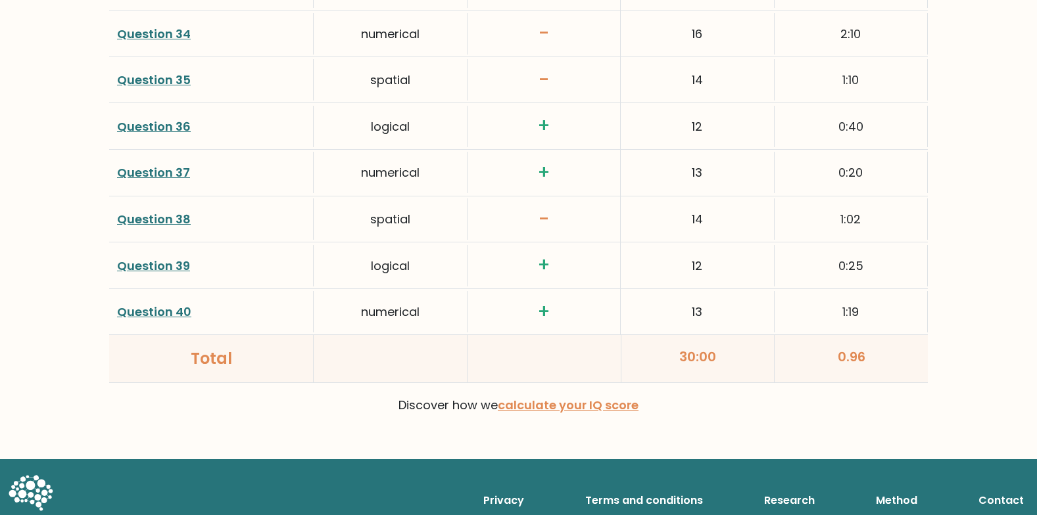
scroll to position [3427, 0]
click at [214, 15] on div "Question 34" at bounding box center [211, 32] width 204 height 41
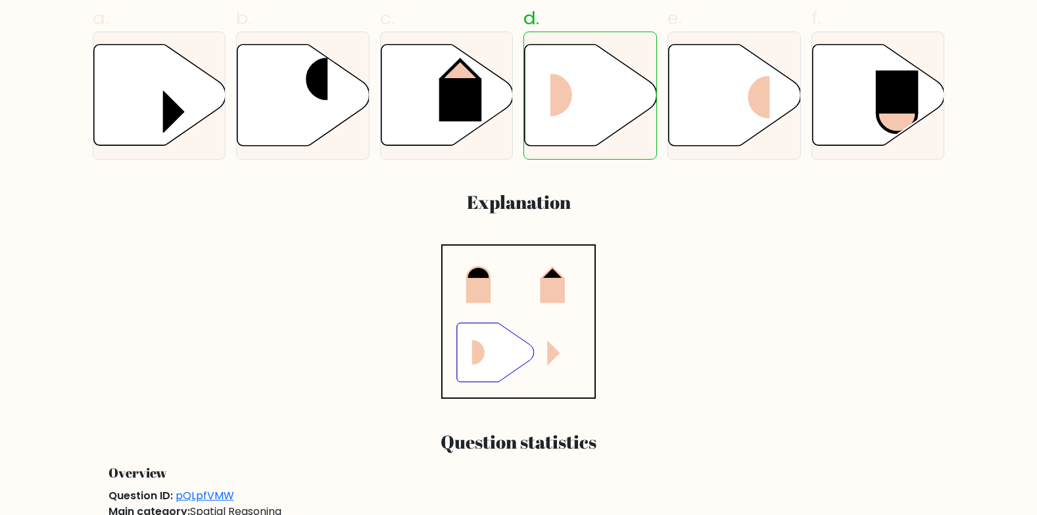
scroll to position [487, 0]
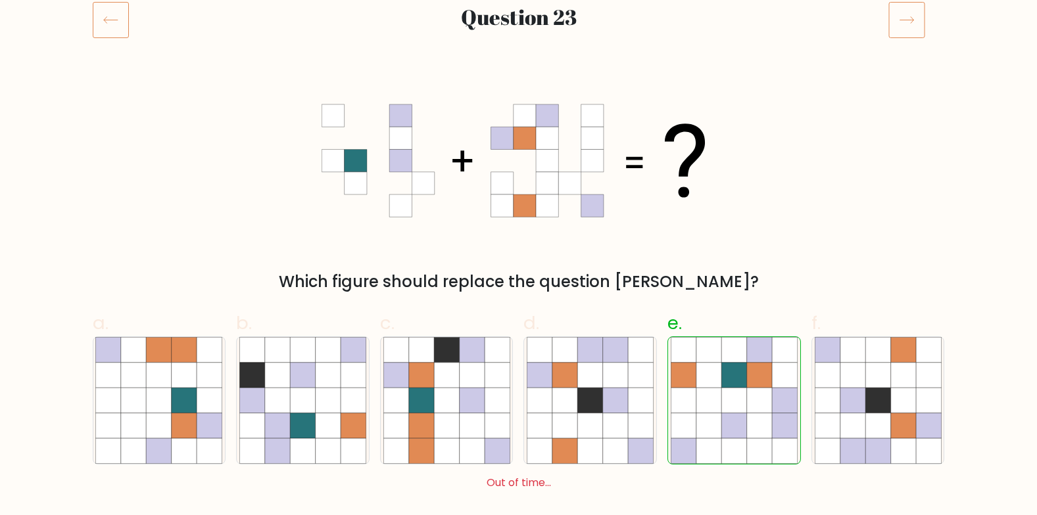
scroll to position [198, 0]
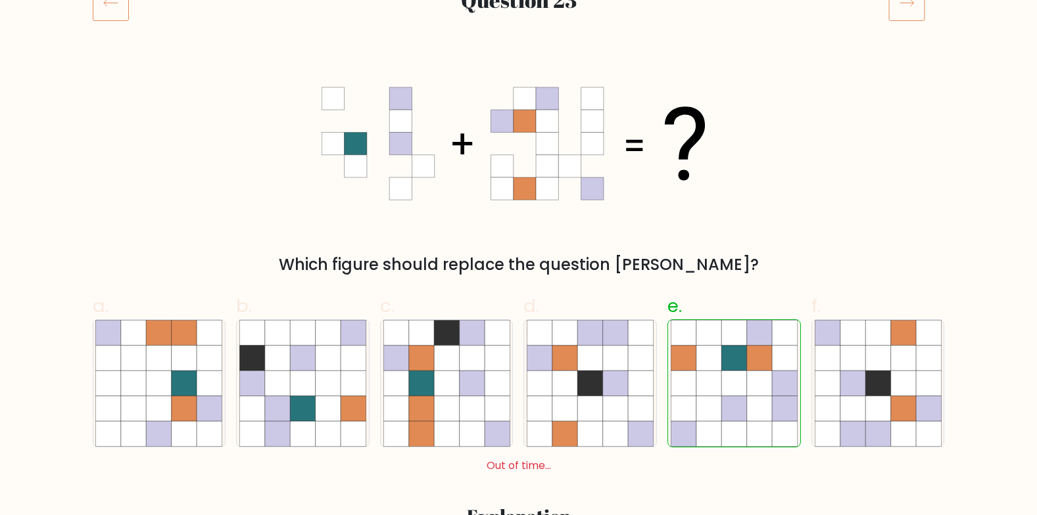
click at [224, 274] on div "Which figure should replace the question [PERSON_NAME]?" at bounding box center [519, 265] width 836 height 24
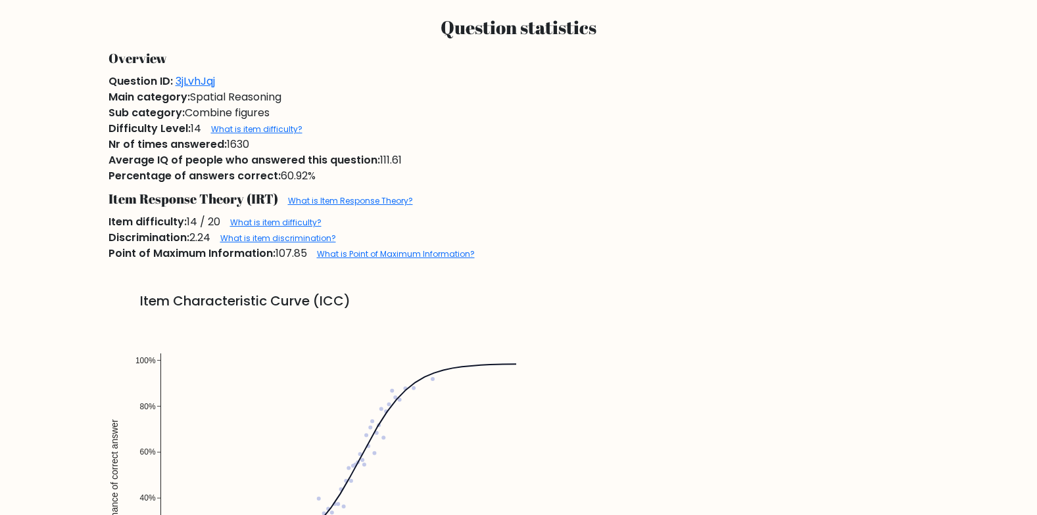
scroll to position [928, 0]
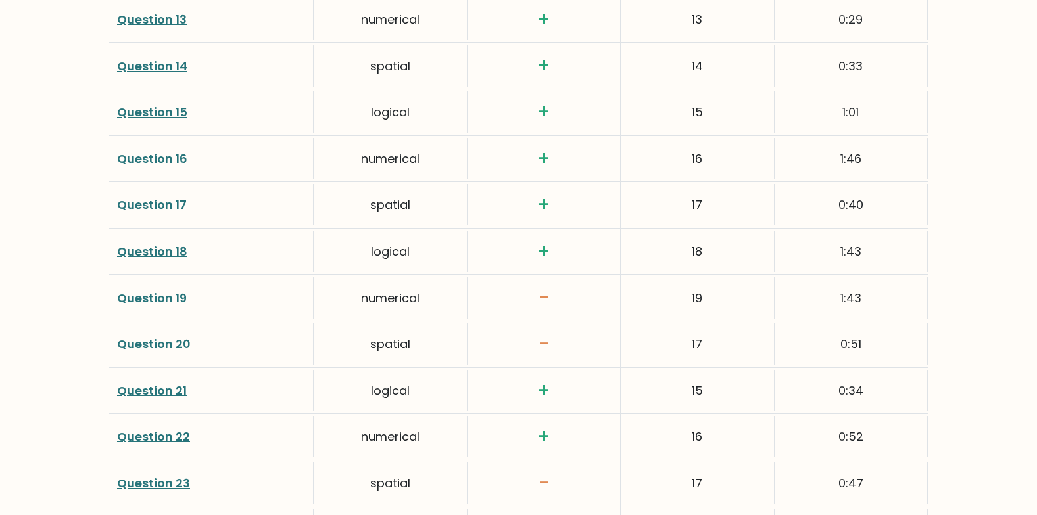
scroll to position [2467, 0]
click at [407, 195] on div "spatial" at bounding box center [390, 203] width 153 height 41
click at [675, 202] on div "17" at bounding box center [697, 203] width 153 height 41
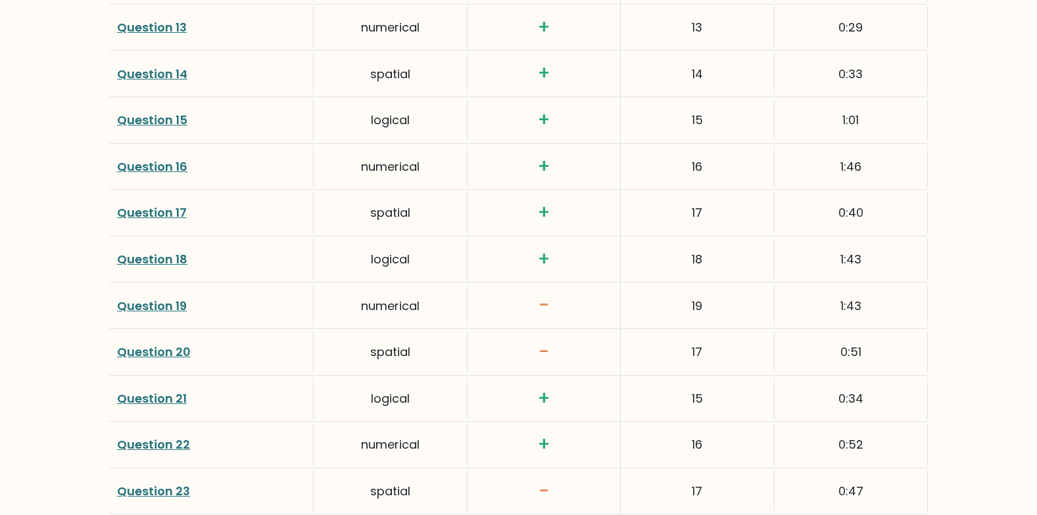
scroll to position [2453, 0]
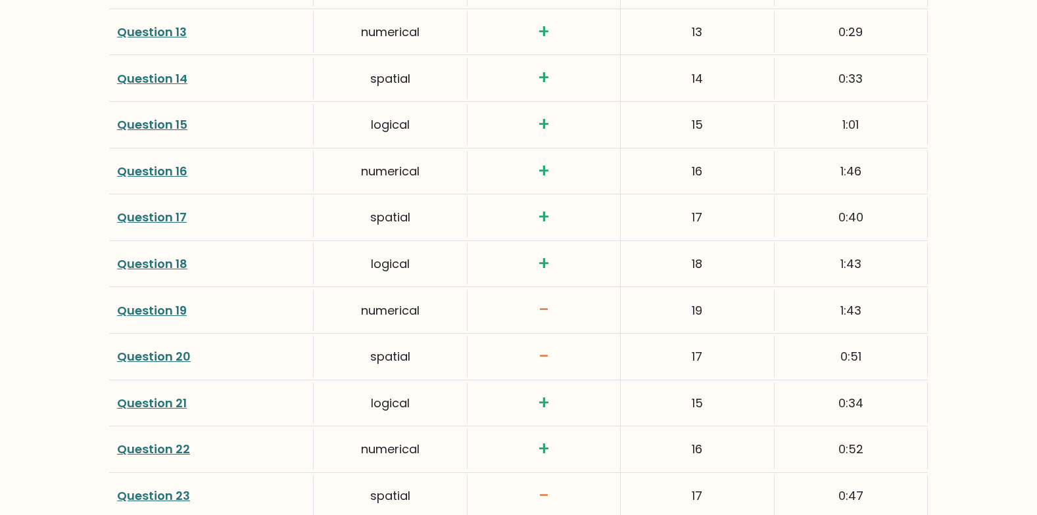
click at [153, 216] on link "Question 17" at bounding box center [152, 217] width 70 height 16
click at [47, 229] on div "Score calculation Click on the question number to see the solution to the quest…" at bounding box center [518, 378] width 1037 height 2139
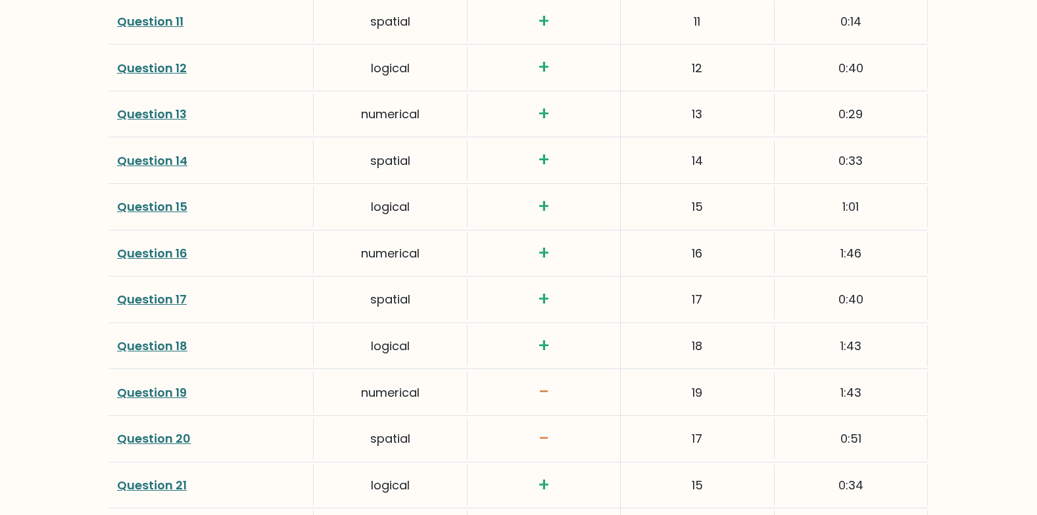
scroll to position [2371, 0]
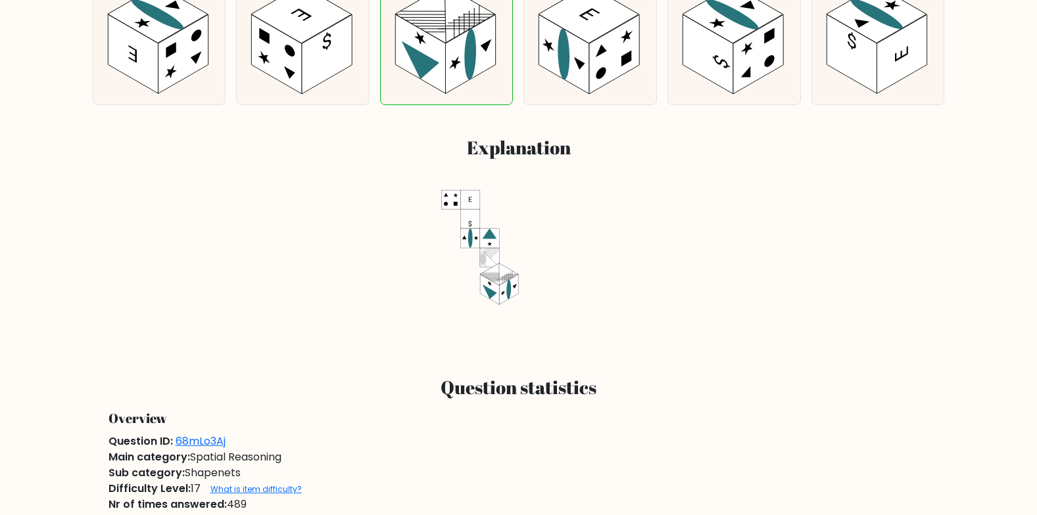
scroll to position [541, 0]
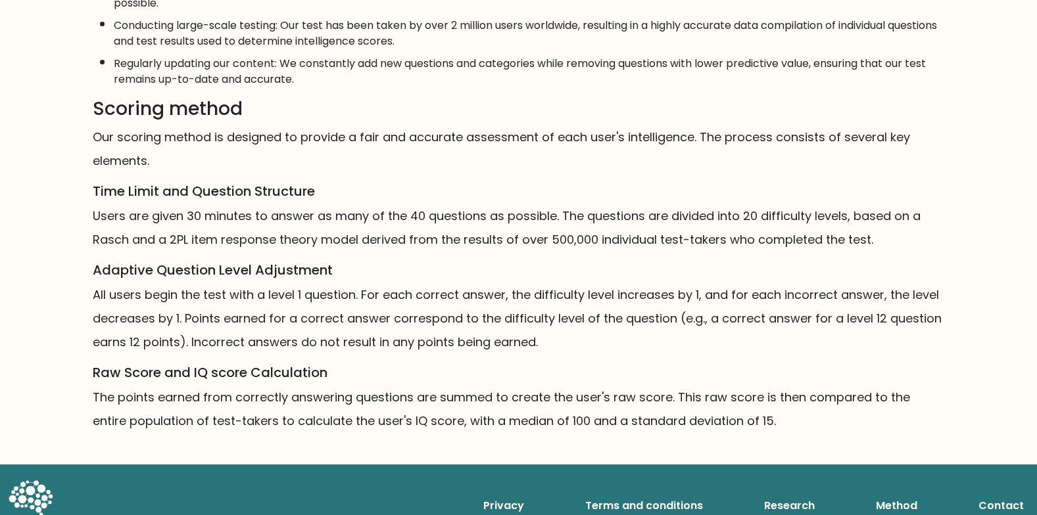
scroll to position [749, 0]
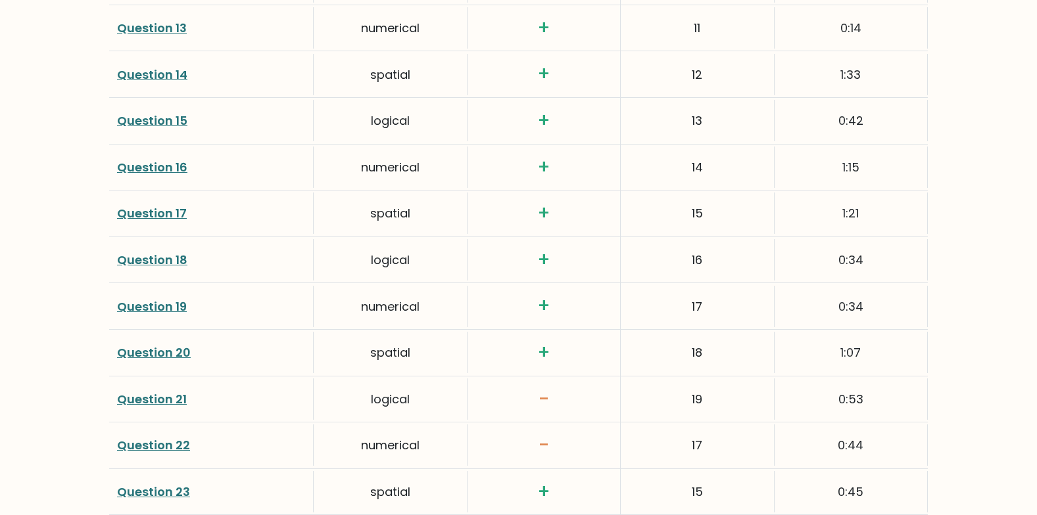
scroll to position [2454, 0]
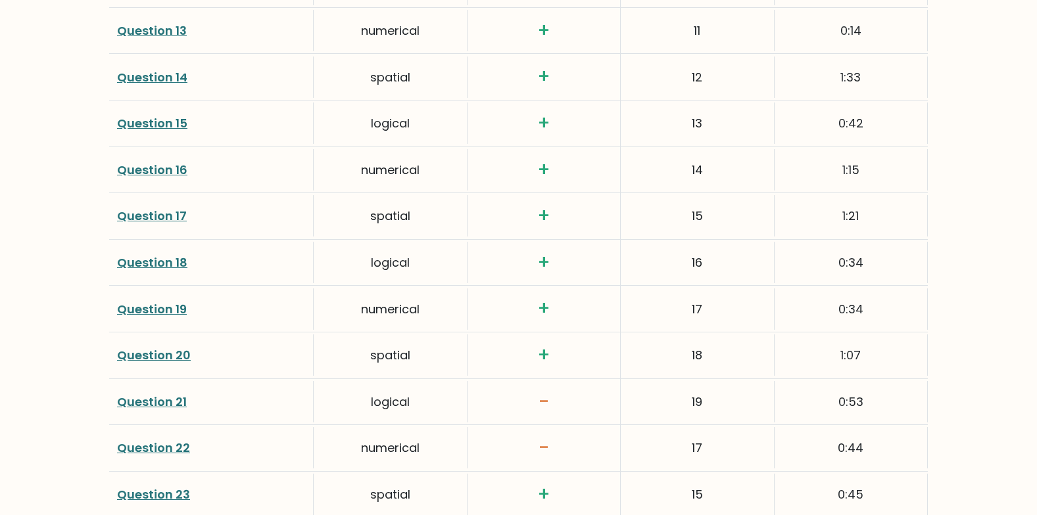
click at [159, 356] on link "Question 20" at bounding box center [154, 355] width 74 height 16
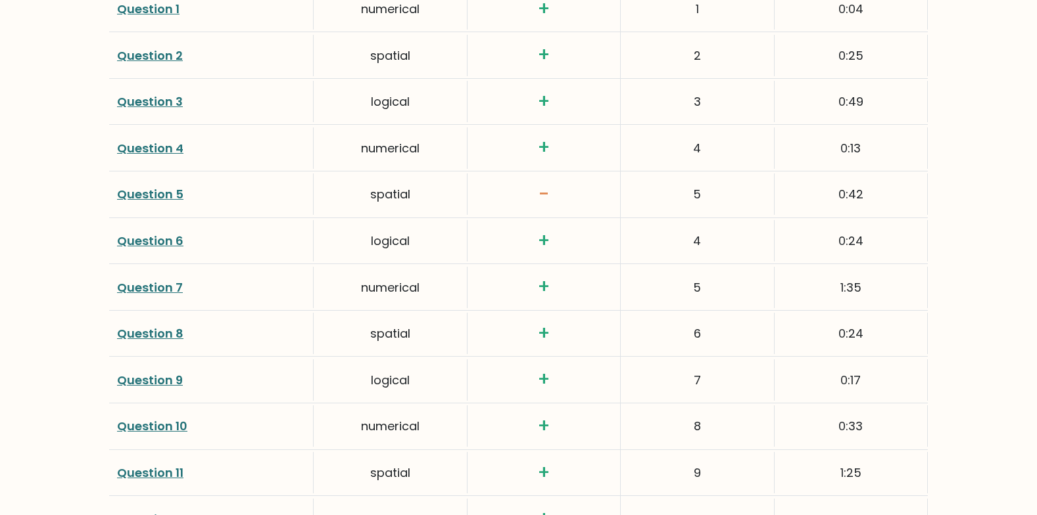
scroll to position [1922, 0]
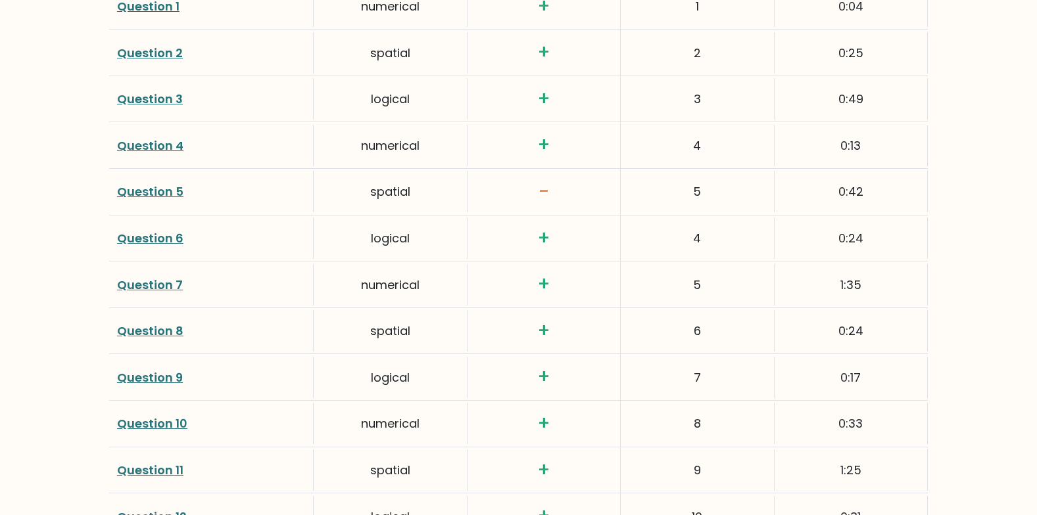
click at [166, 199] on link "Question 5" at bounding box center [150, 191] width 66 height 16
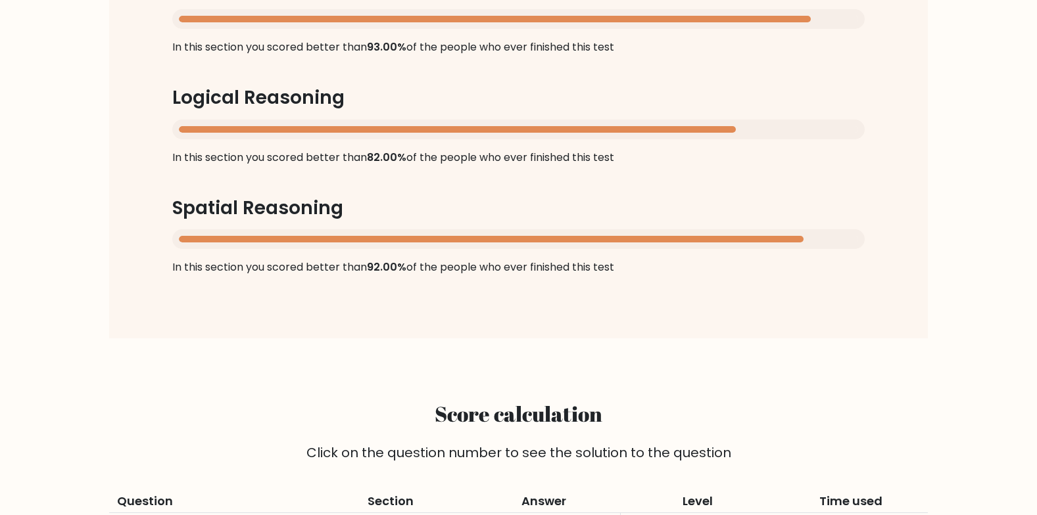
scroll to position [1393, 0]
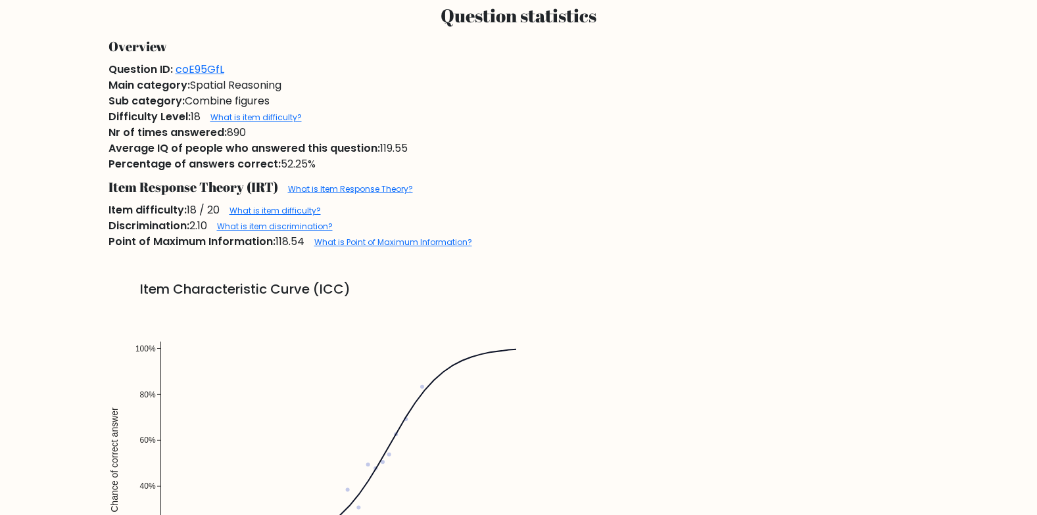
scroll to position [912, 0]
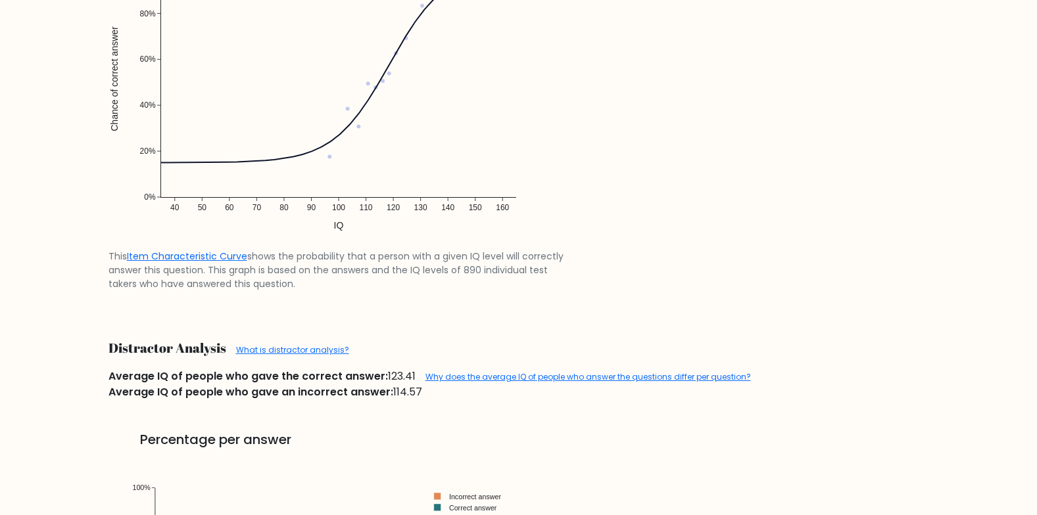
scroll to position [1302, 0]
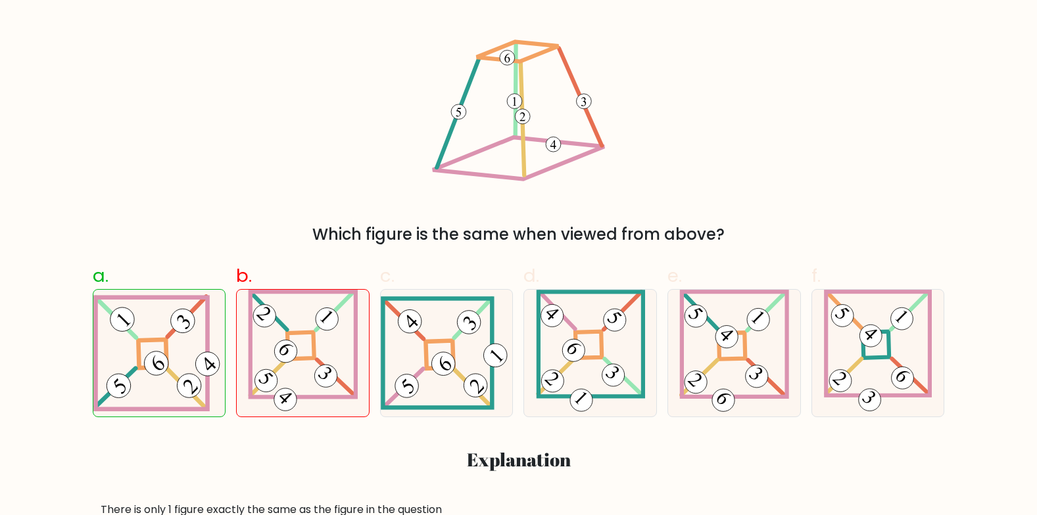
scroll to position [227, 0]
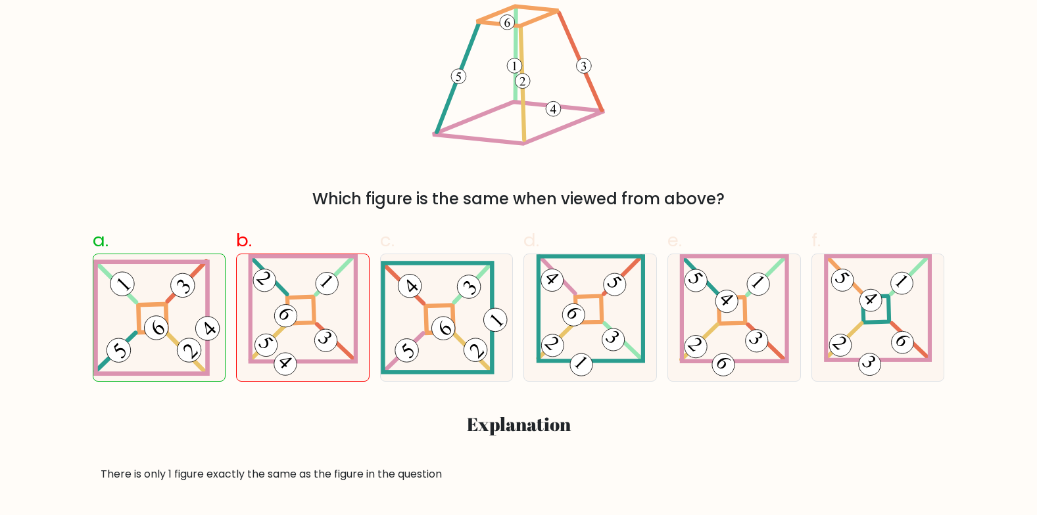
scroll to position [264, 0]
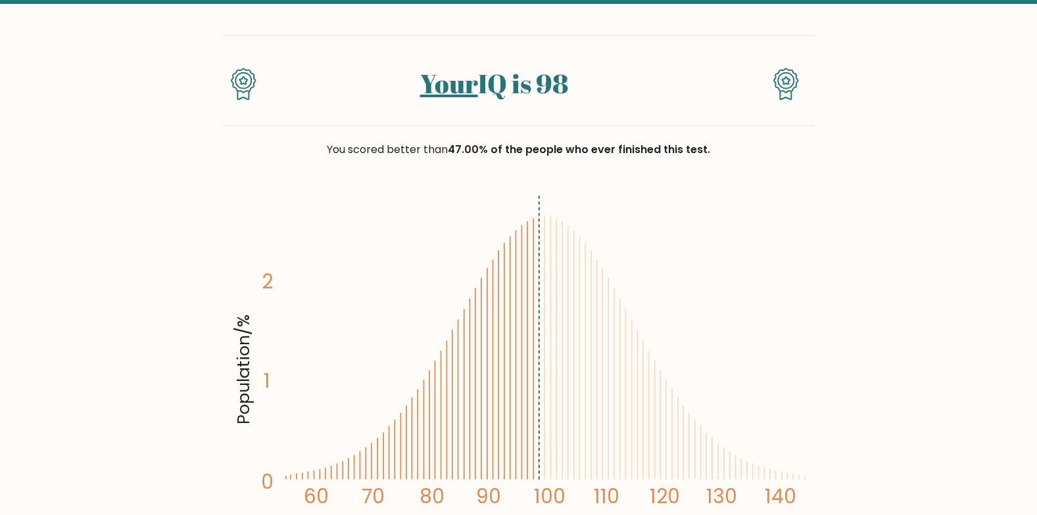
scroll to position [70, 0]
